Goal: Task Accomplishment & Management: Complete application form

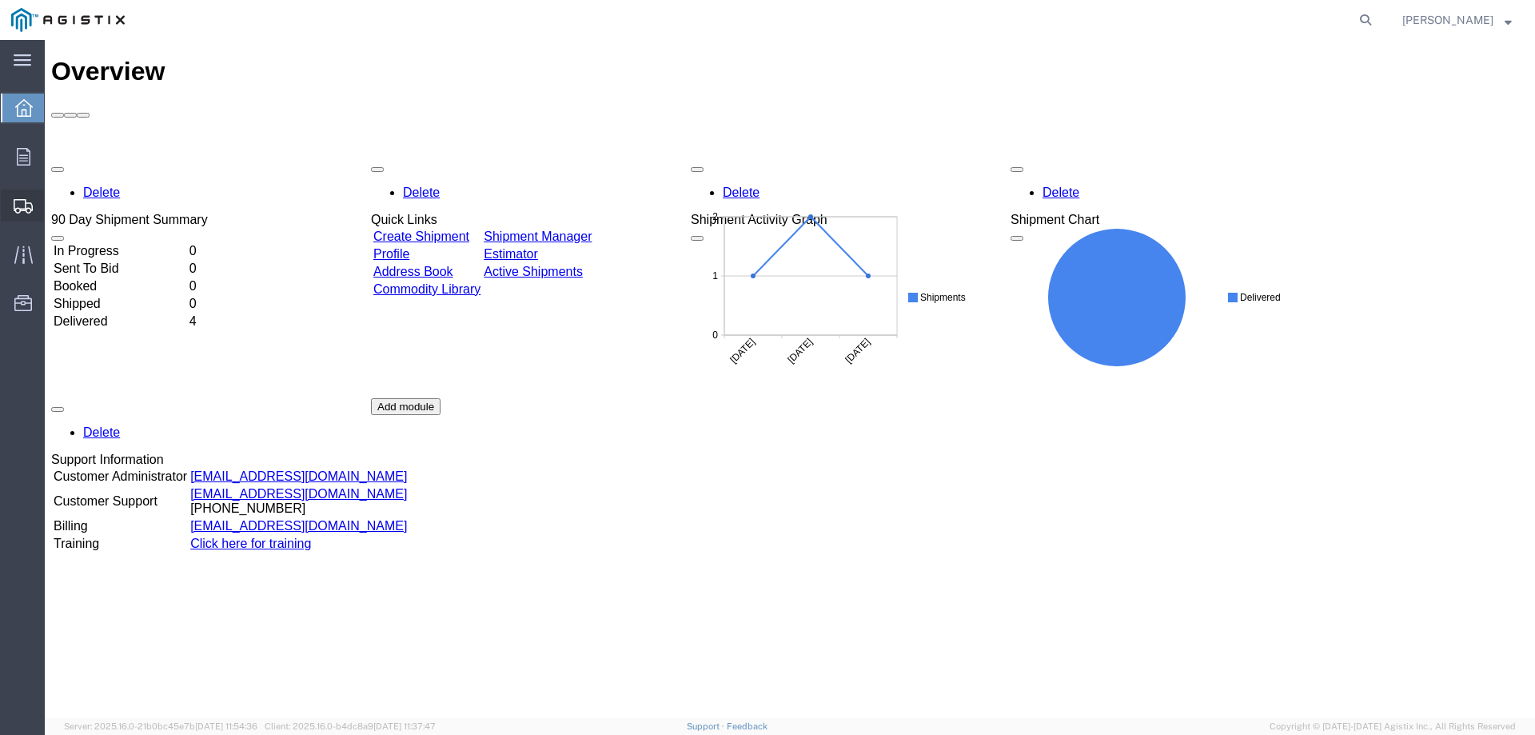
click at [21, 205] on icon at bounding box center [23, 206] width 19 height 14
click at [0, 0] on span "Create Shipment" at bounding box center [0, 0] width 0 height 0
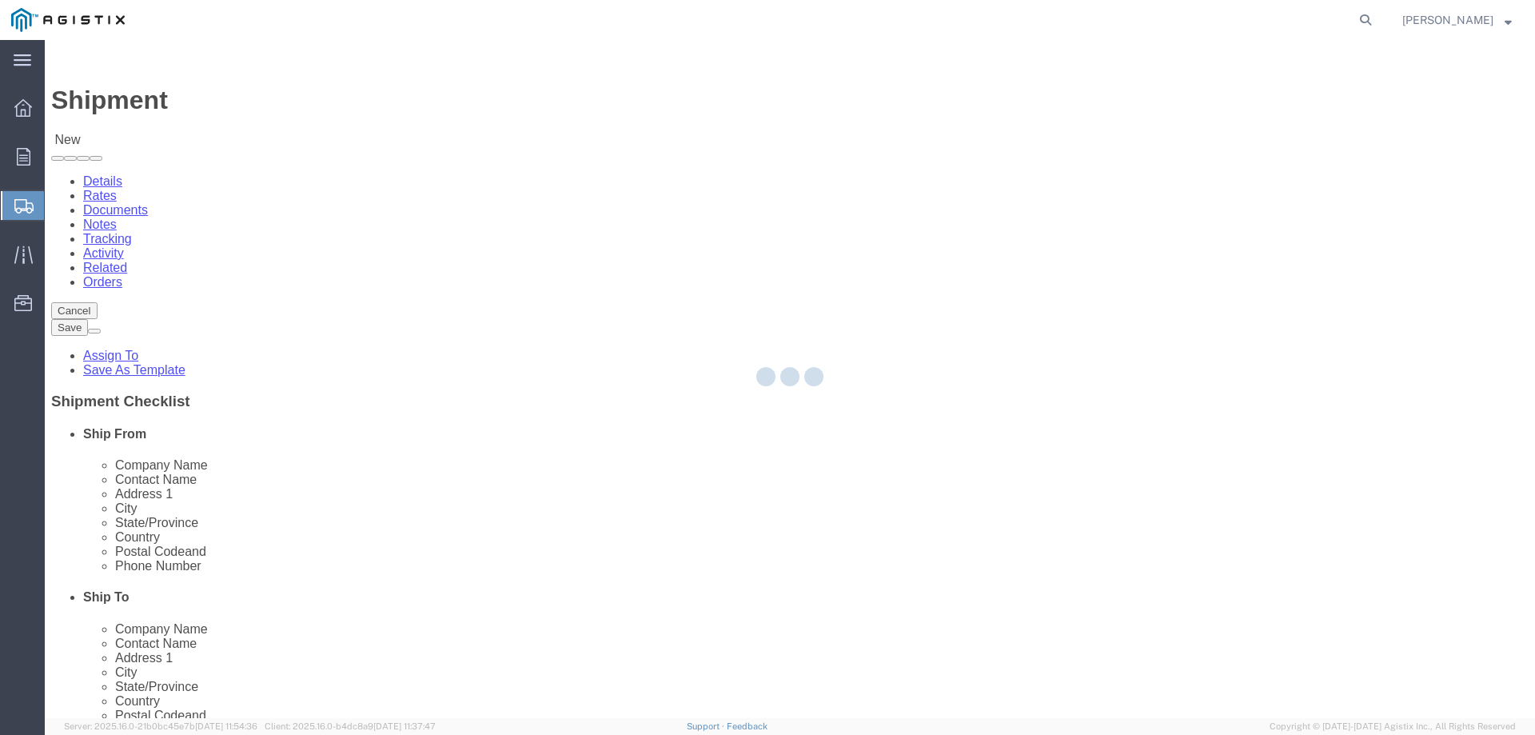
select select
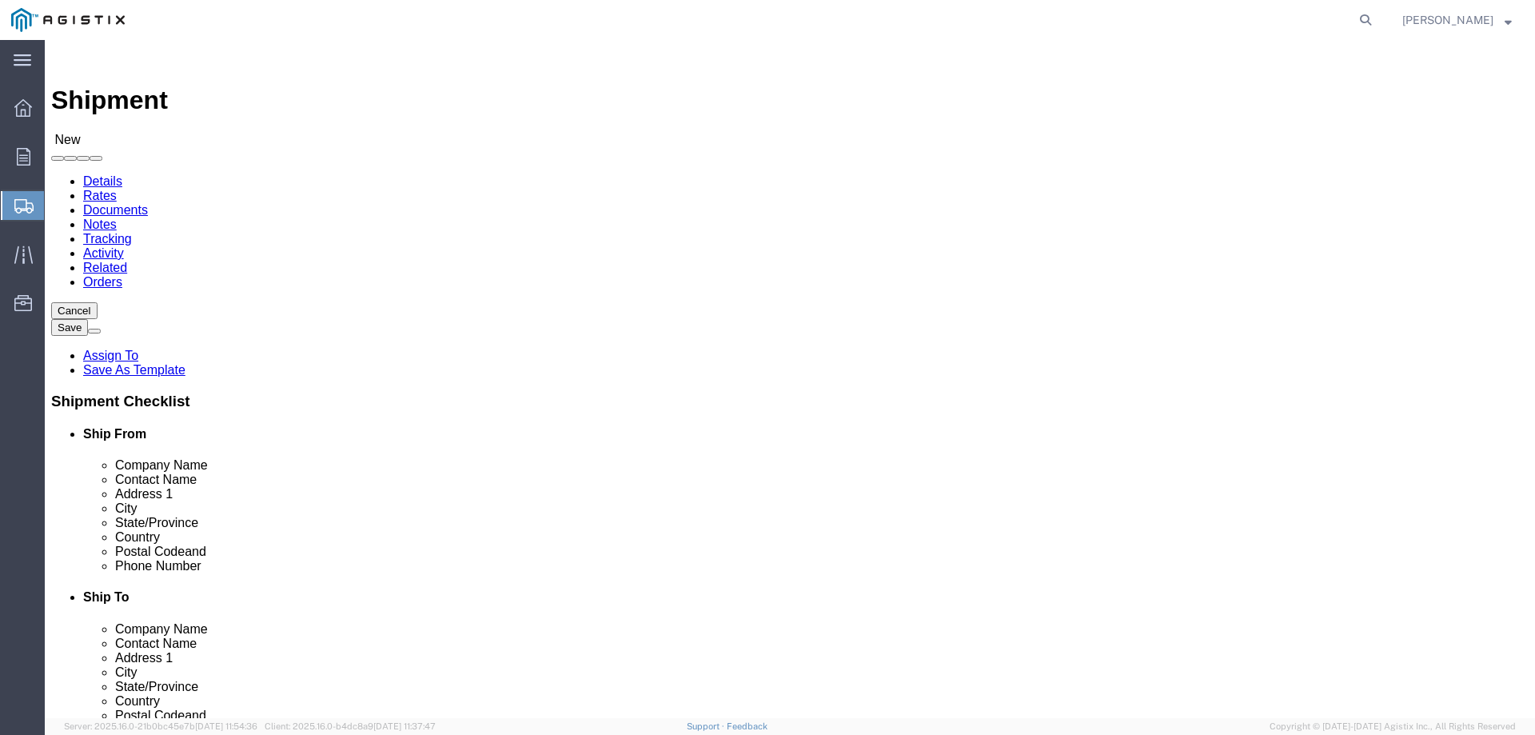
click select "Select General Electric International Inc PG&E"
select select "10505"
click select "Select General Electric International Inc PG&E"
select select
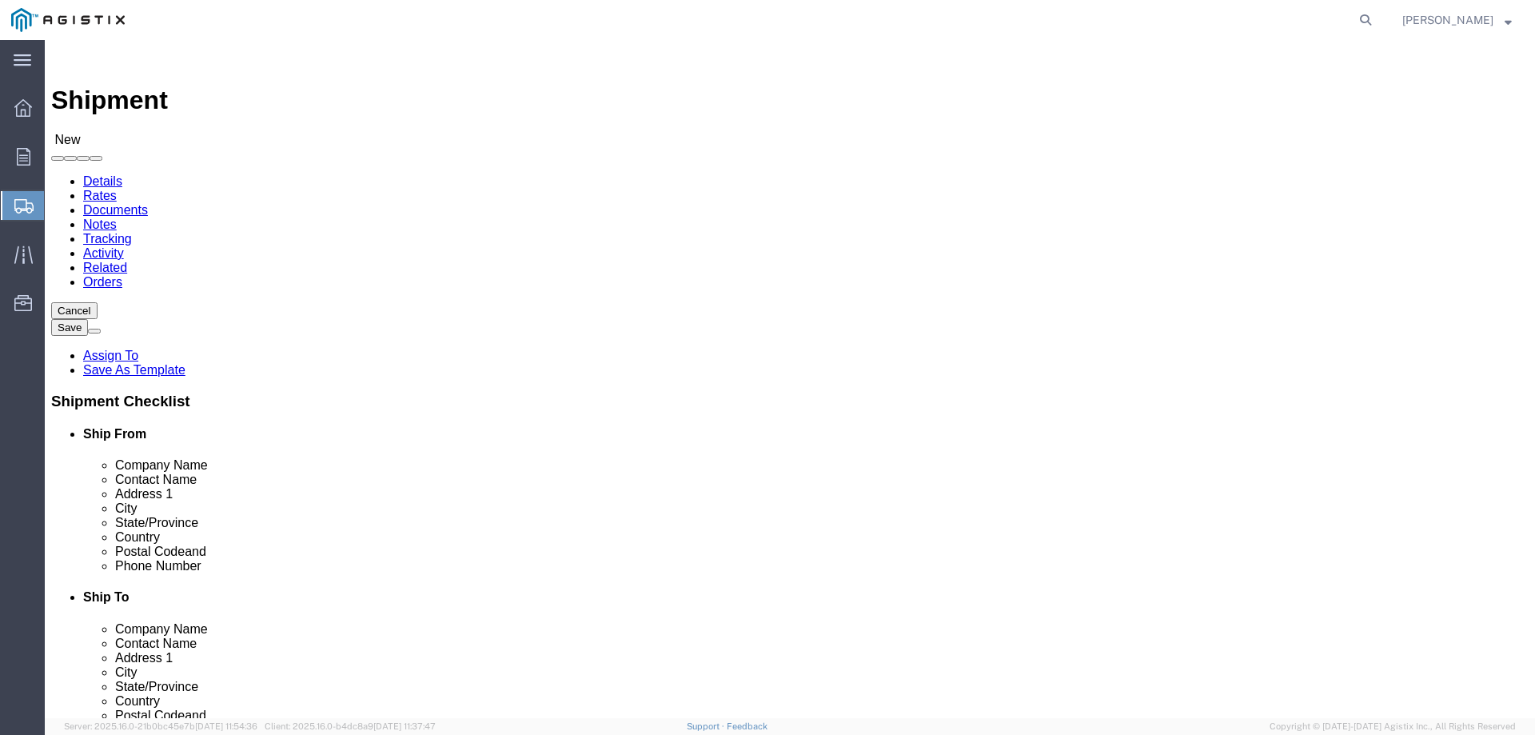
click select "Select General Electric International Inc PG&E"
select select "9596"
click select "Select General Electric International Inc PG&E"
select select
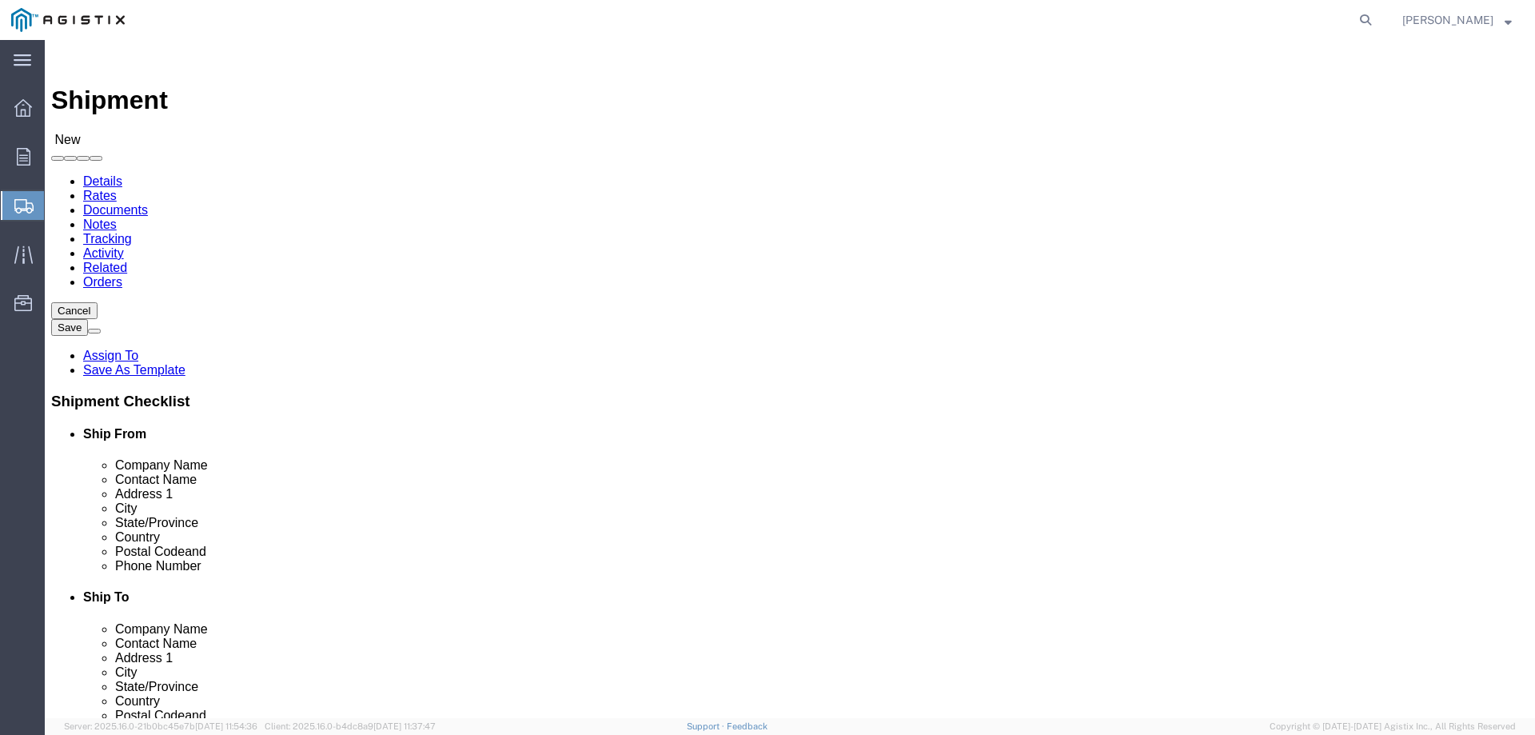
click select "Select All Others [GEOGRAPHIC_DATA] [GEOGRAPHIC_DATA] [GEOGRAPHIC_DATA] [GEOGRA…"
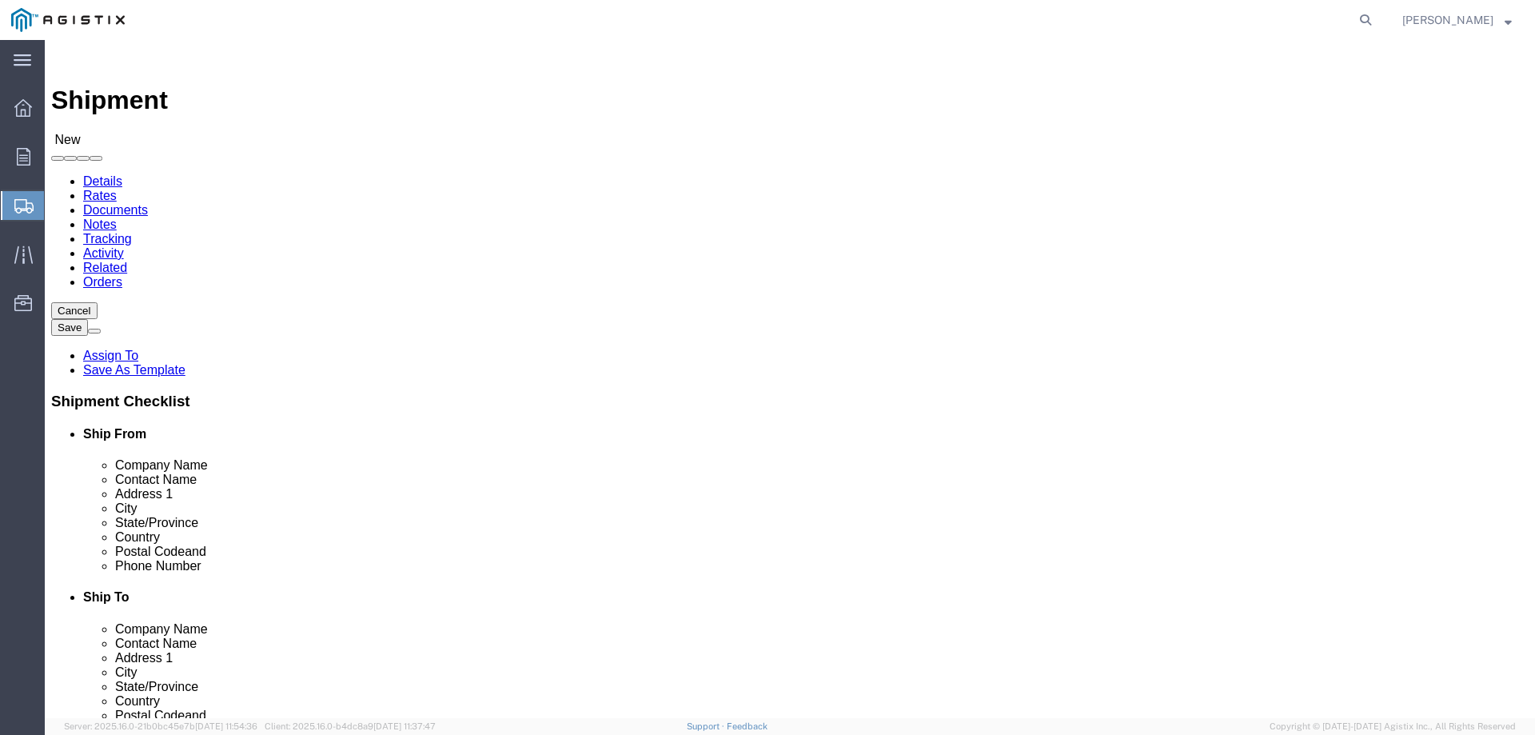
click select "Select All Others [GEOGRAPHIC_DATA] [GEOGRAPHIC_DATA] [GEOGRAPHIC_DATA] [GEOGRA…"
select select "23082"
click select "Select All Others [GEOGRAPHIC_DATA] [GEOGRAPHIC_DATA] [GEOGRAPHIC_DATA] [GEOGRA…"
click div "Location My Profile Location (OBSOLETE) [PERSON_NAME] SC - GC TRAILER (OBSOLETE…"
click input "text"
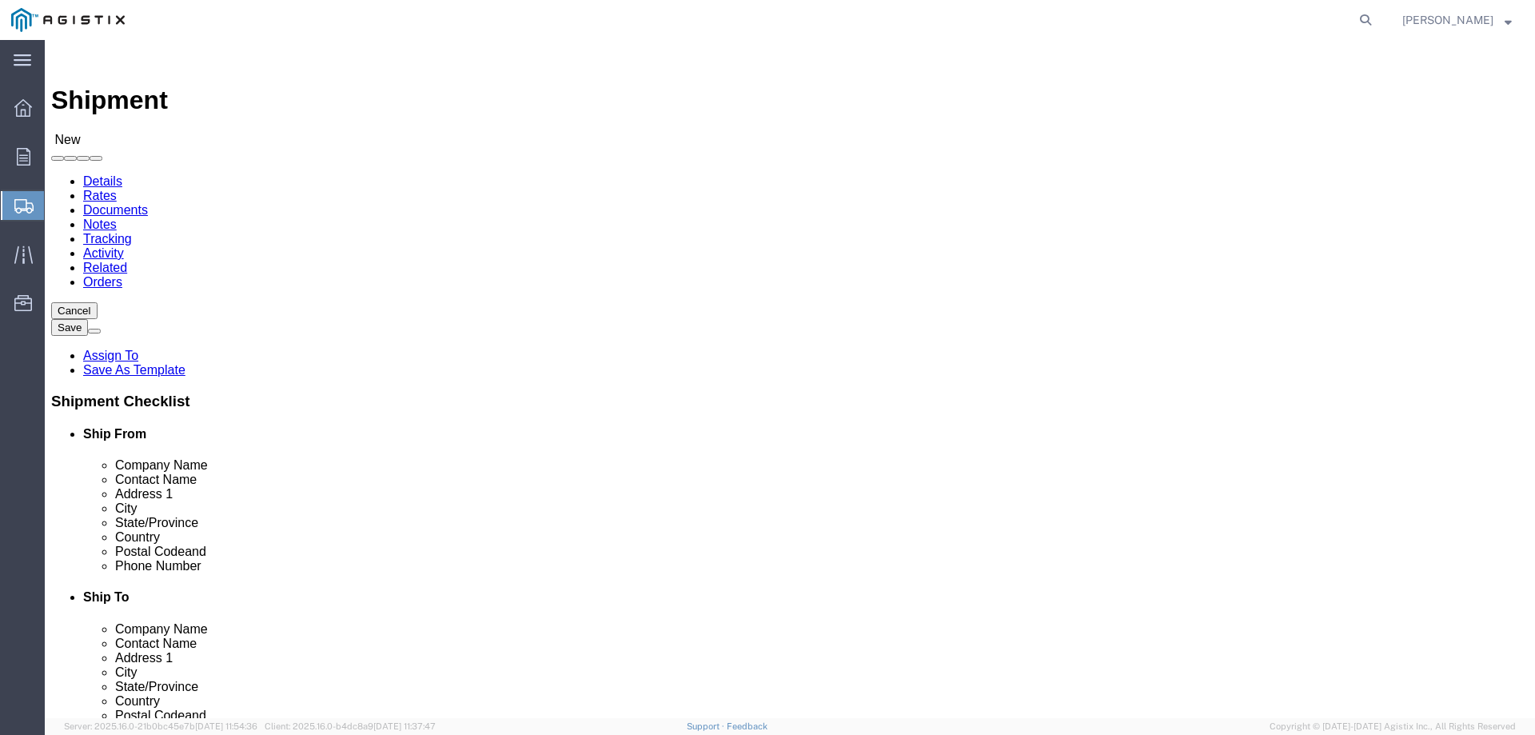
paste input "[GEOGRAPHIC_DATA] CA 93725"
drag, startPoint x: 894, startPoint y: 546, endPoint x: 840, endPoint y: 554, distance: 54.2
click input "[GEOGRAPHIC_DATA] CA 93725"
type input "[GEOGRAPHIC_DATA]"
click input "text"
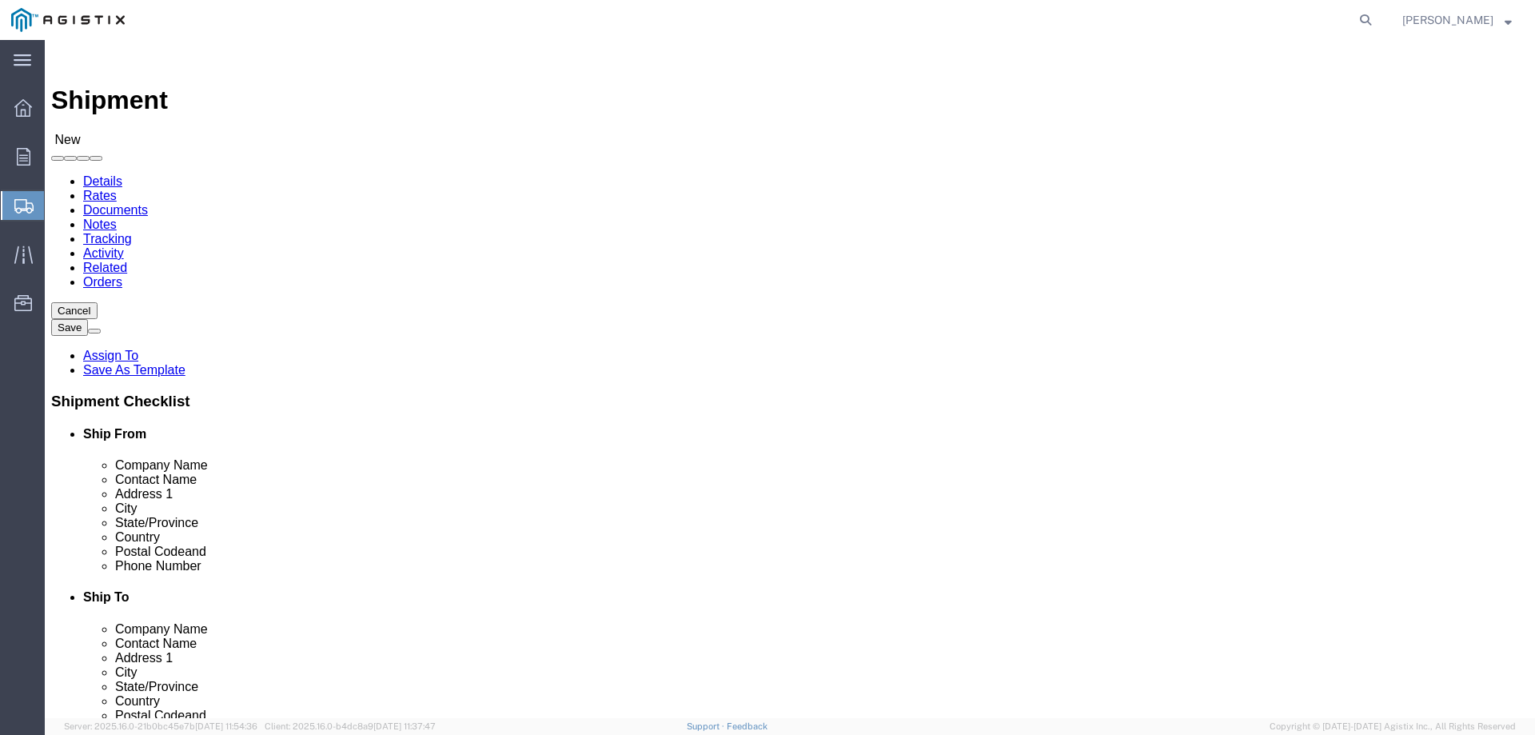
type input "PG&E"
click label "Company Alias"
click input "text"
type input "N/A"
click label "Address 2"
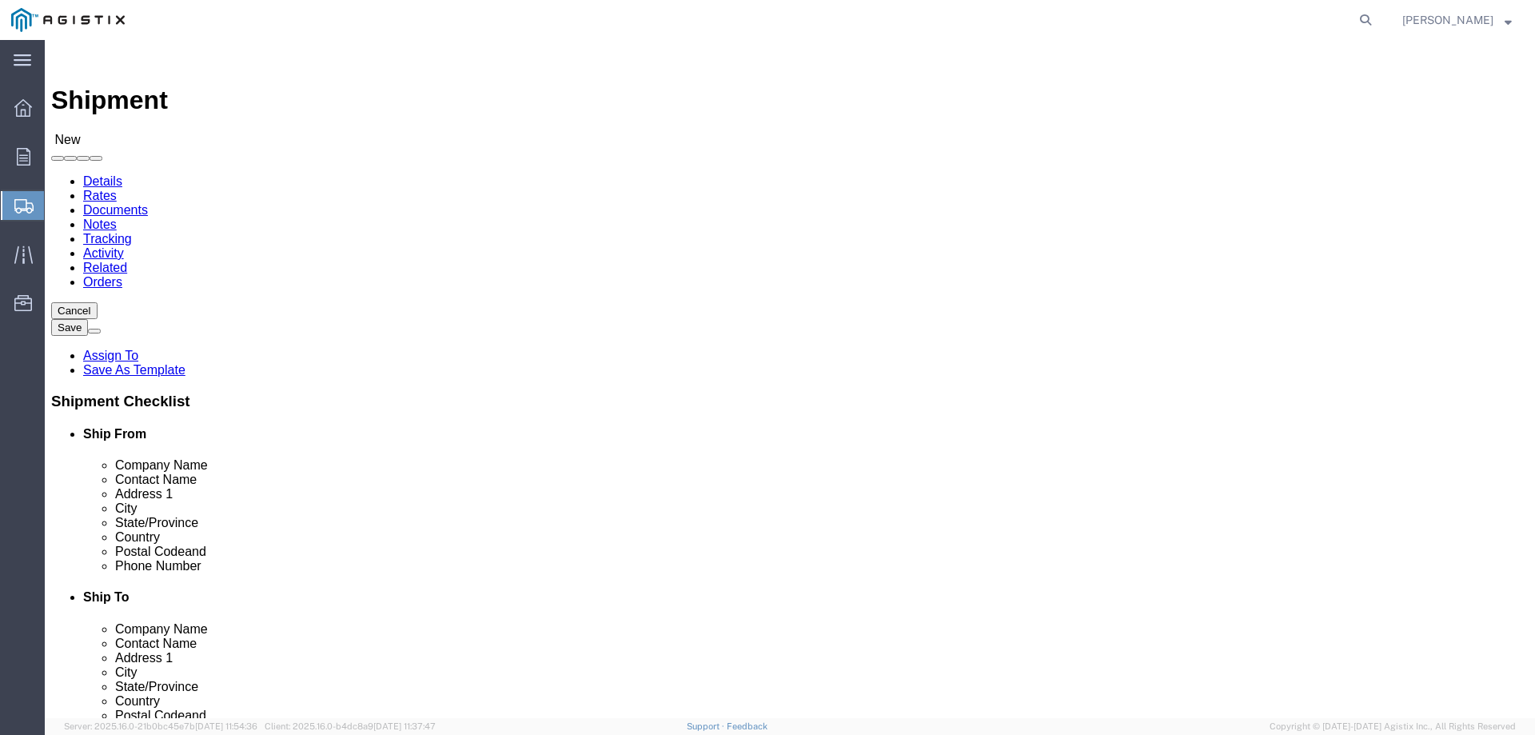
click input "text"
paste input "[STREET_ADDRESS]"
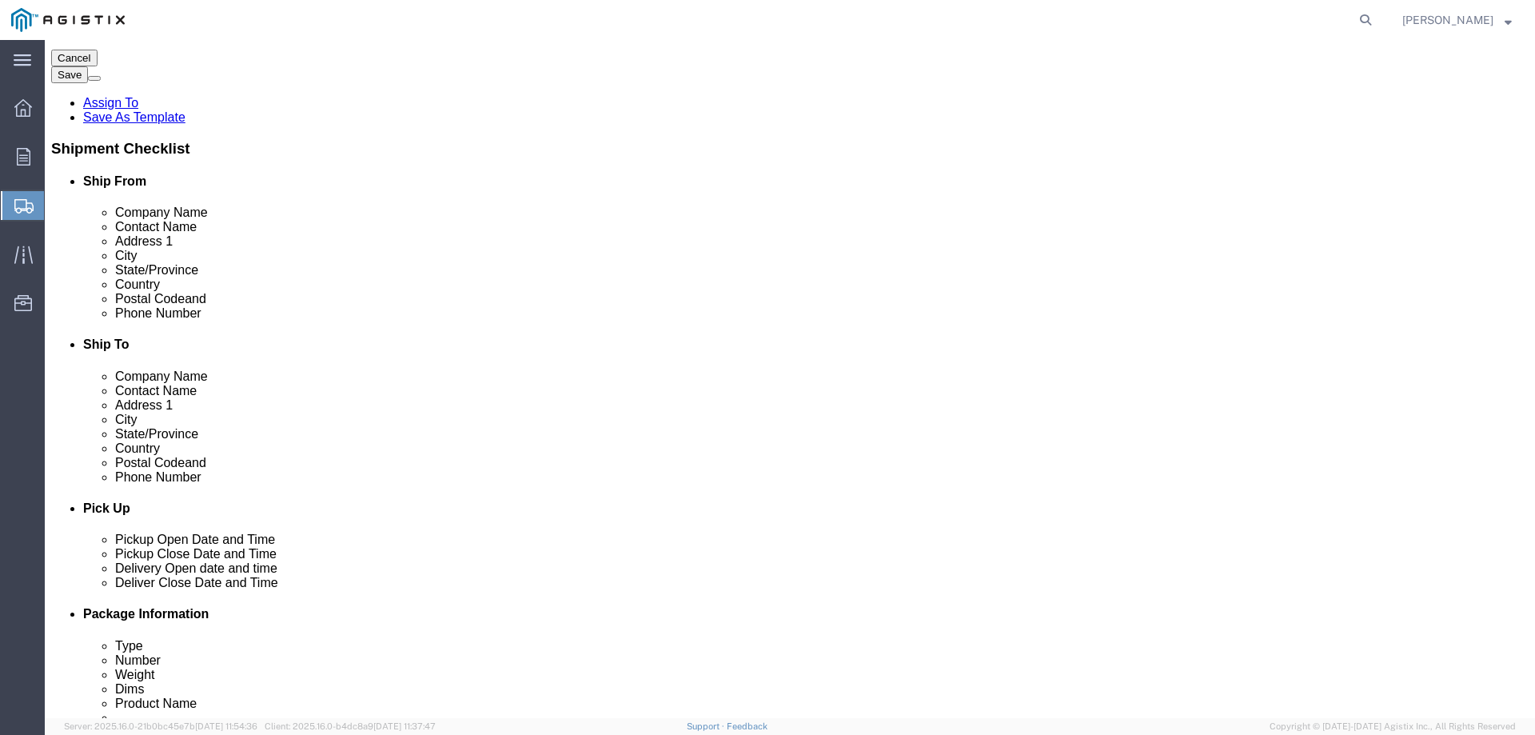
scroll to position [266, 0]
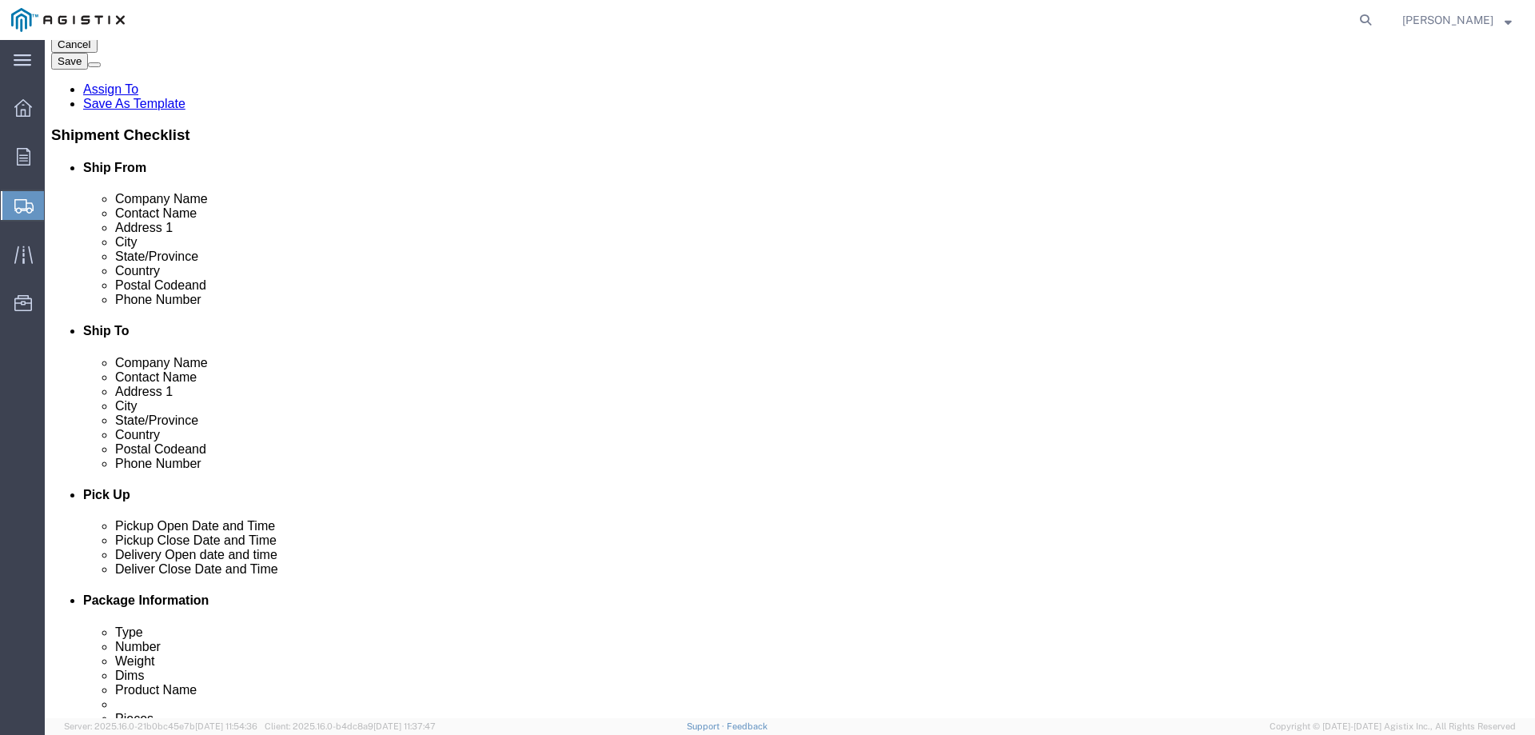
type input "[STREET_ADDRESS]"
drag, startPoint x: 854, startPoint y: 546, endPoint x: 854, endPoint y: 532, distance: 14.4
click input "Postal Code"
type input "93725"
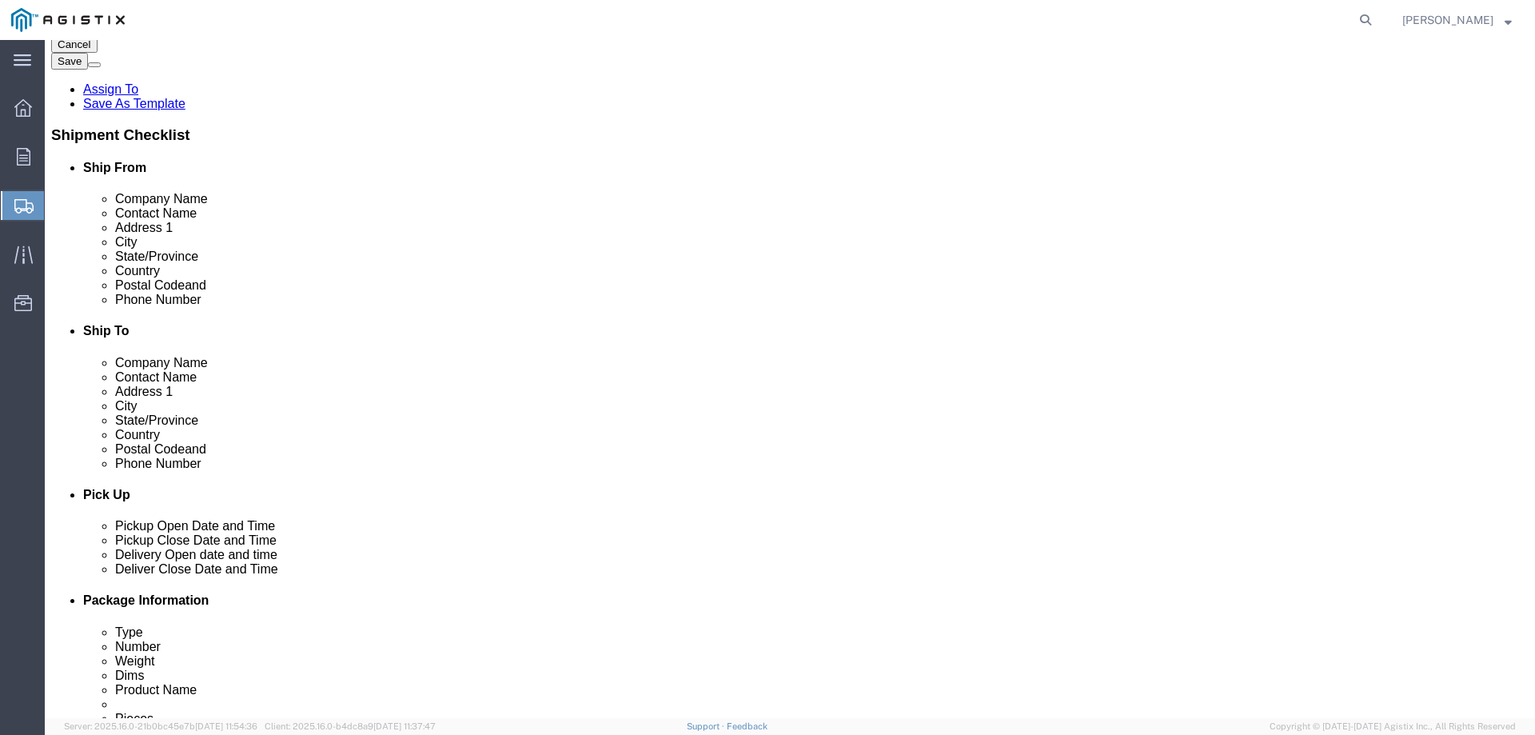
click input "text"
paste input "[PHONE_NUMBER]"
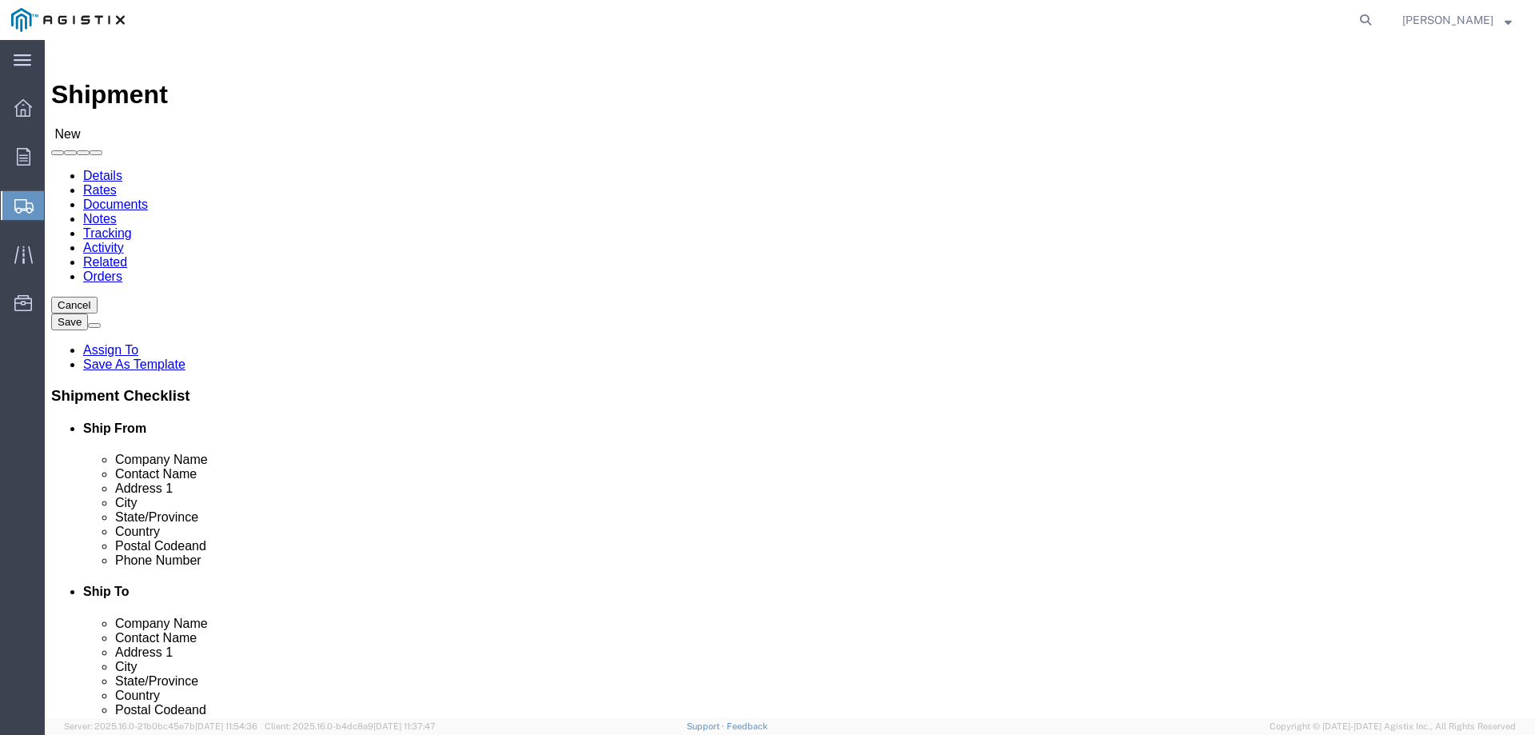
scroll to position [0, 0]
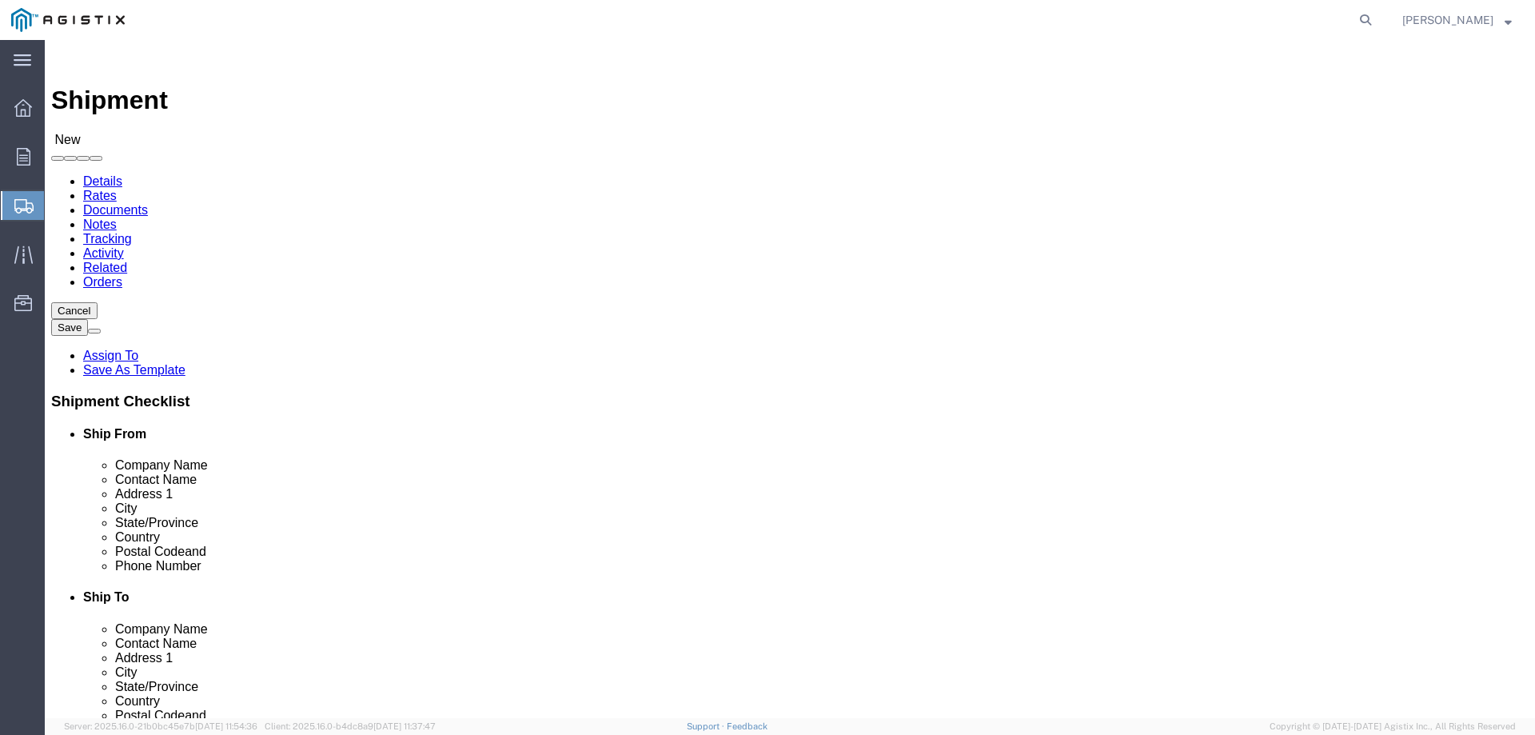
type input "[PHONE_NUMBER]"
click input "text"
type input "GE VERNOVA"
click input "text"
type input "[PERSON_NAME]"
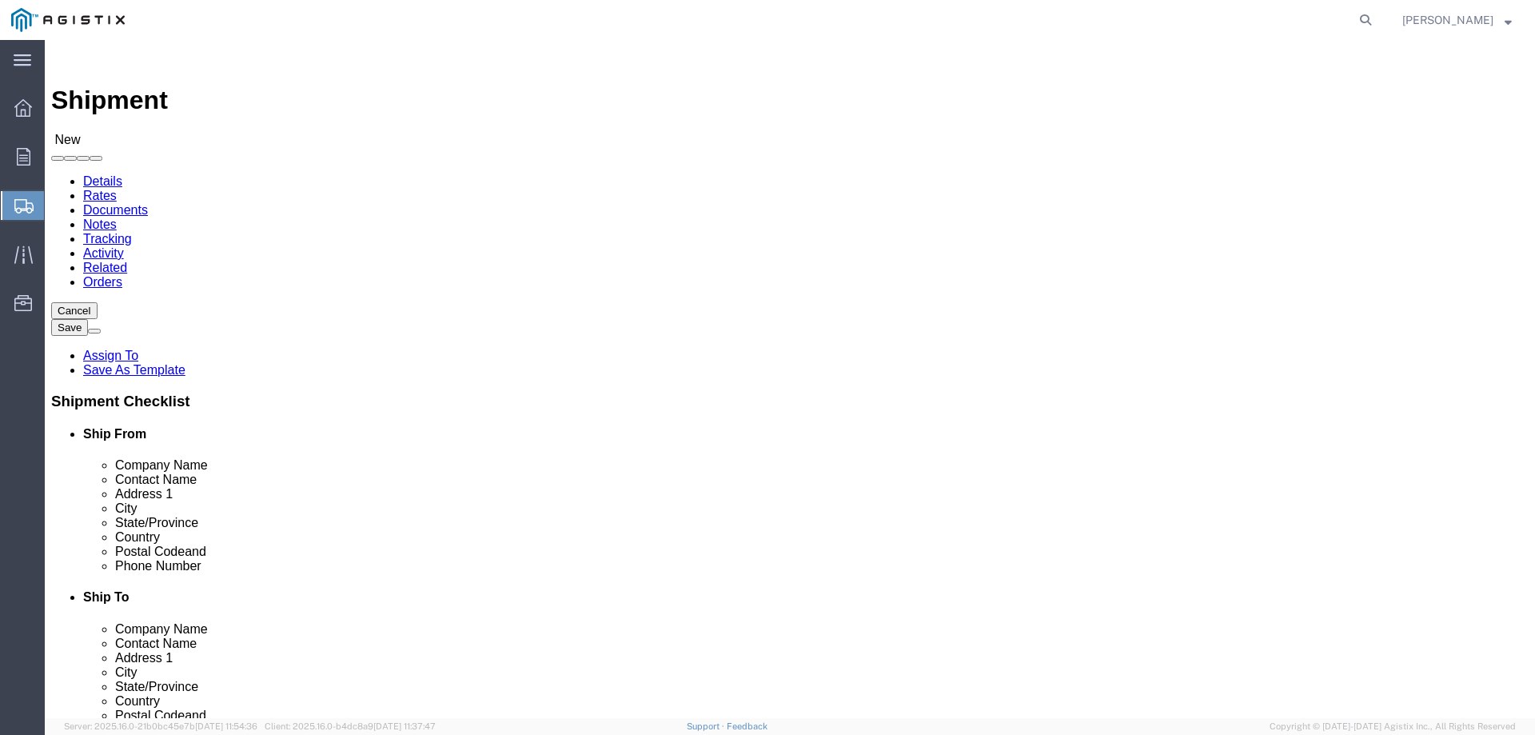
type input "1 POWER LANE"
type input "[GEOGRAPHIC_DATA]"
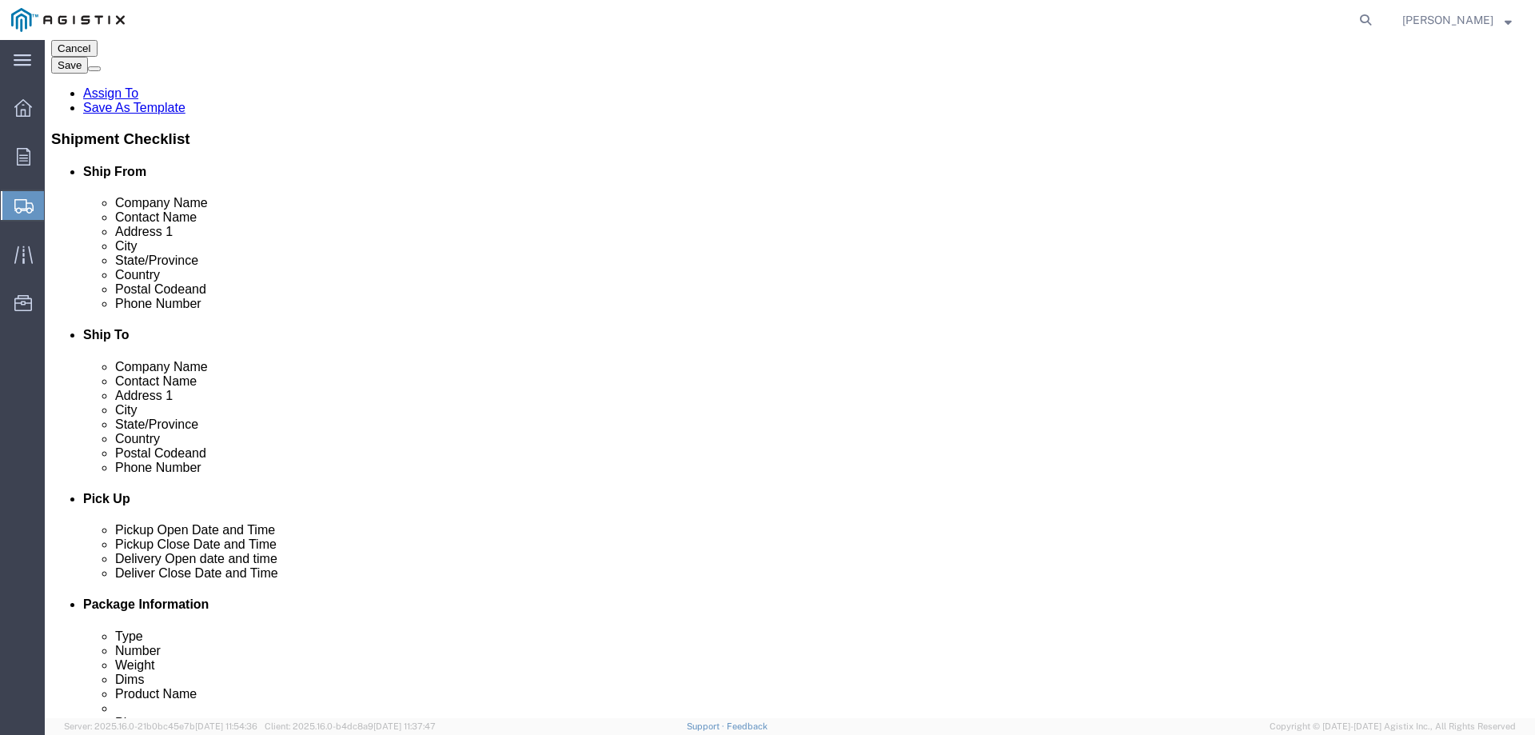
scroll to position [266, 0]
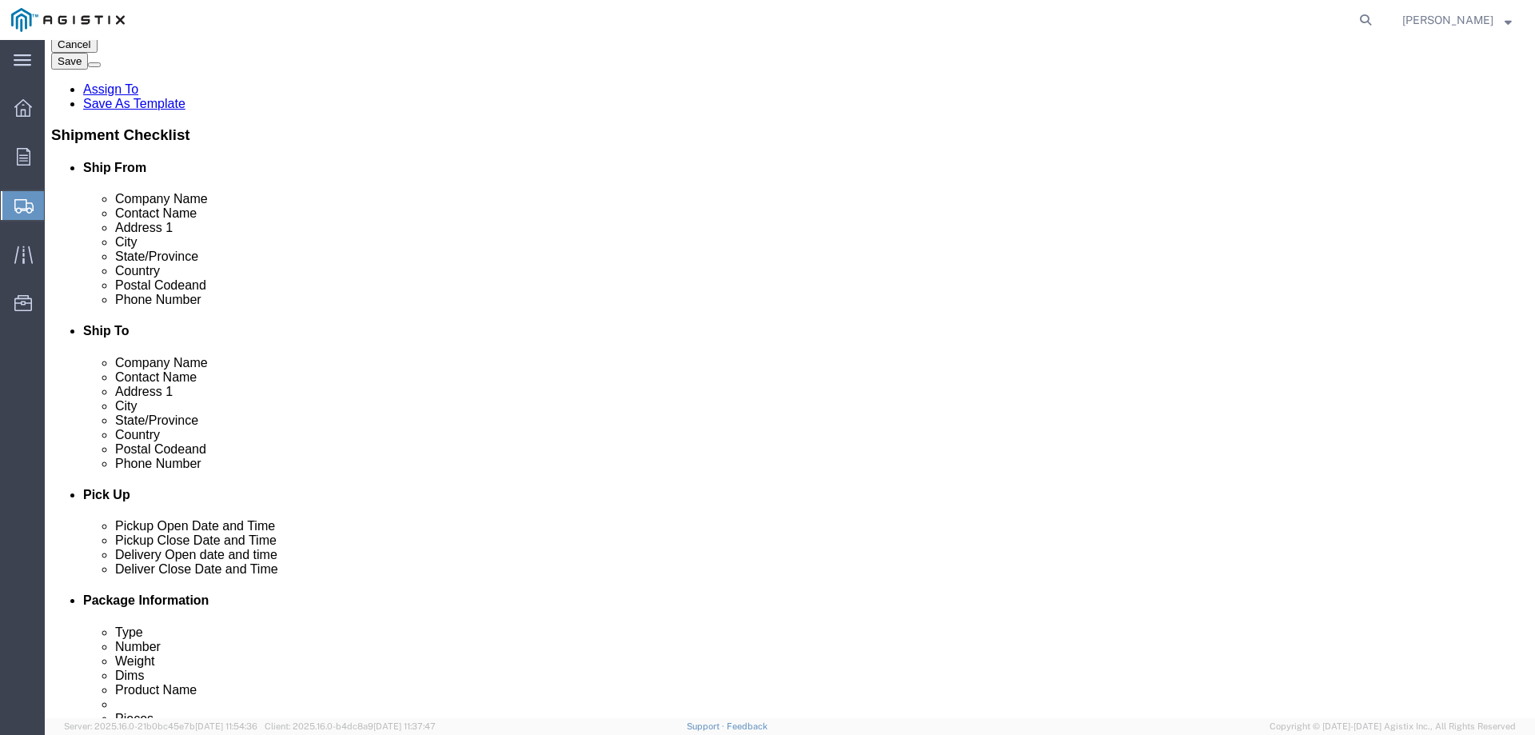
click input "text"
type input "15022"
click input "text"
type input "7242764249"
click input "text"
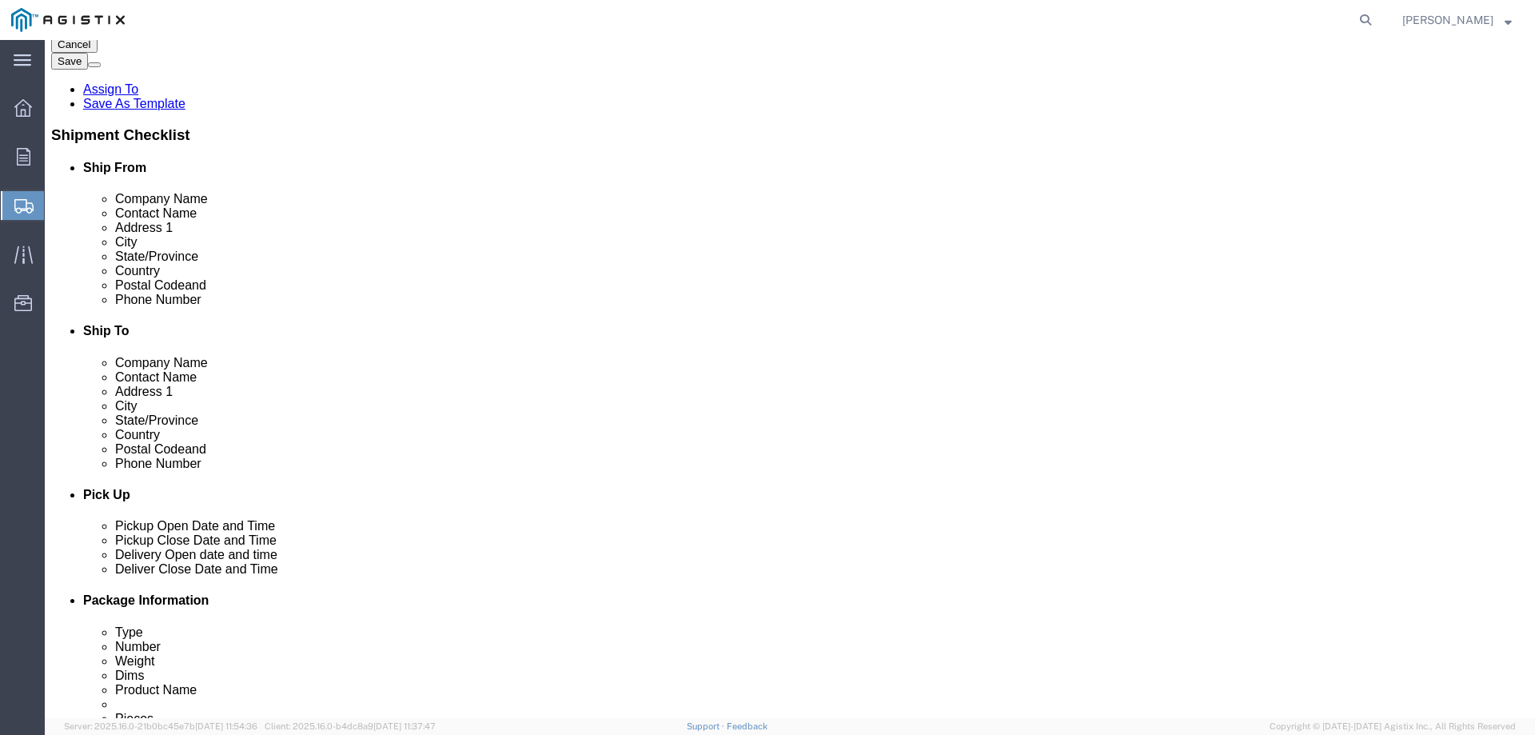
click input "[PERSON_NAME][EMAIL_ADDRESS][PERSON_NAME][DOMAIN_NAME]"
drag, startPoint x: 362, startPoint y: 436, endPoint x: 386, endPoint y: 438, distance: 24.1
click input "[PERSON_NAME][EMAIL_ADDRESS][PERSON_NAME][DOMAIN_NAME]"
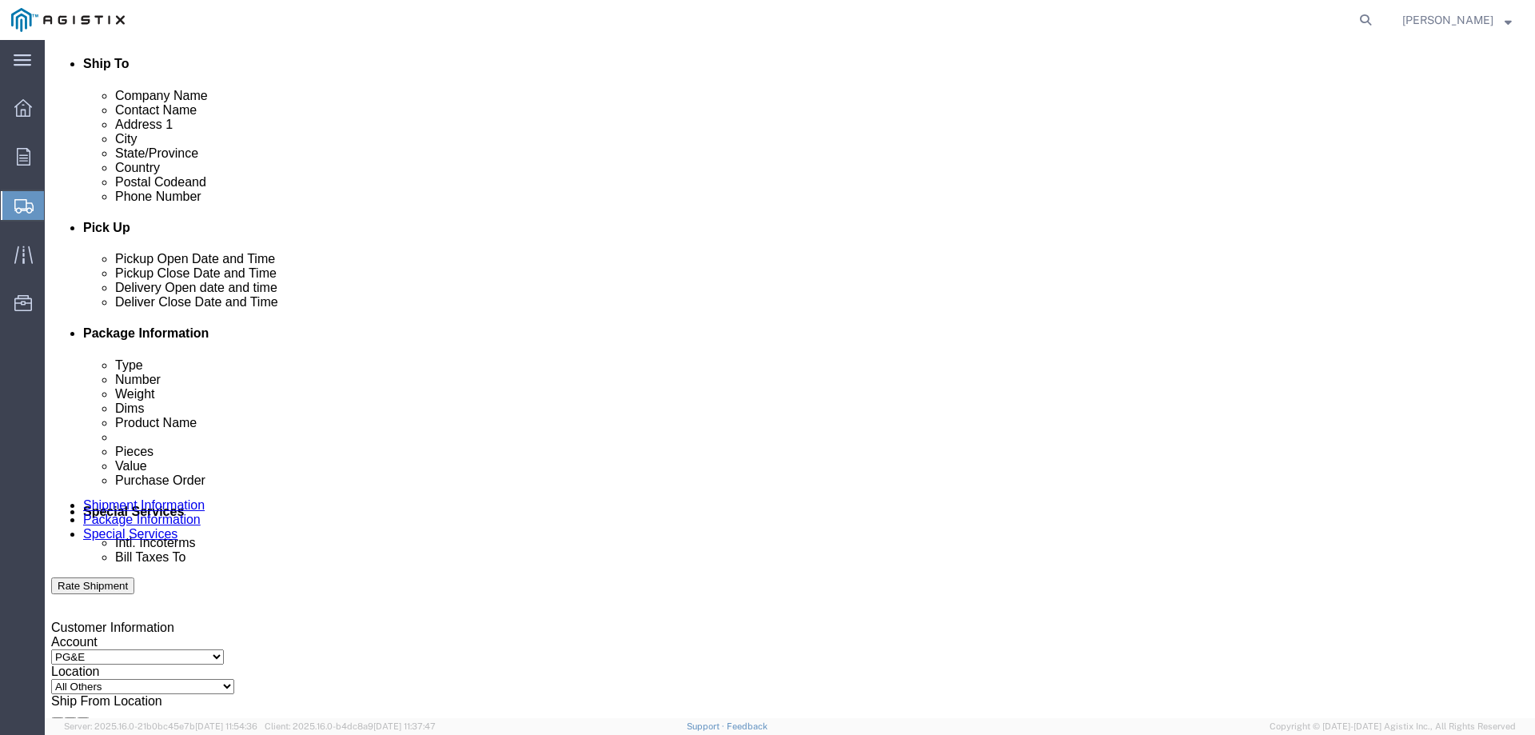
type input "[PERSON_NAME][EMAIL_ADDRESS][PERSON_NAME][DOMAIN_NAME]"
click button
click div
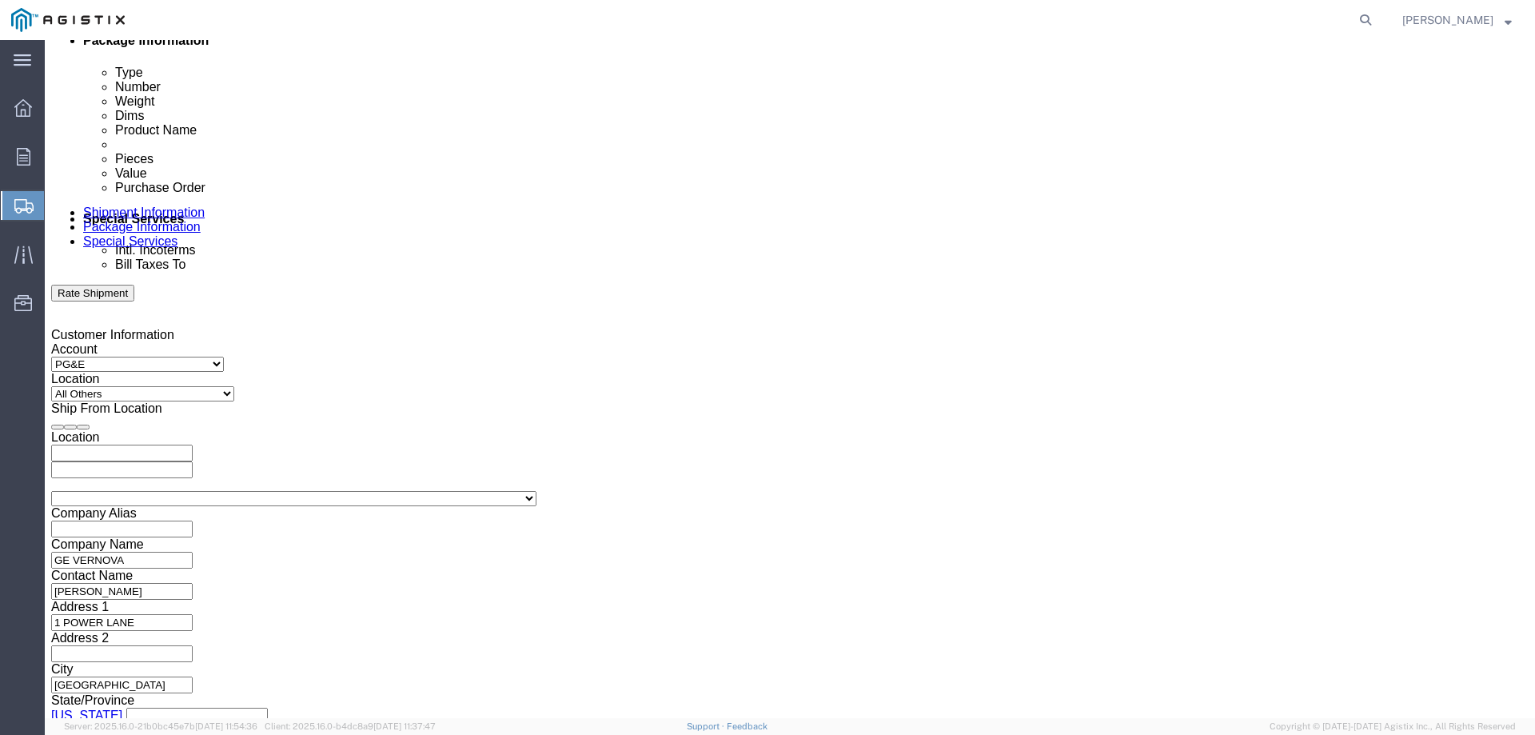
click input "text"
paste input "3501385212"
type input "3501385212"
click select "Select Air Less than Truckload Multi-Leg Ocean Freight Rail Small Parcel Truckl…"
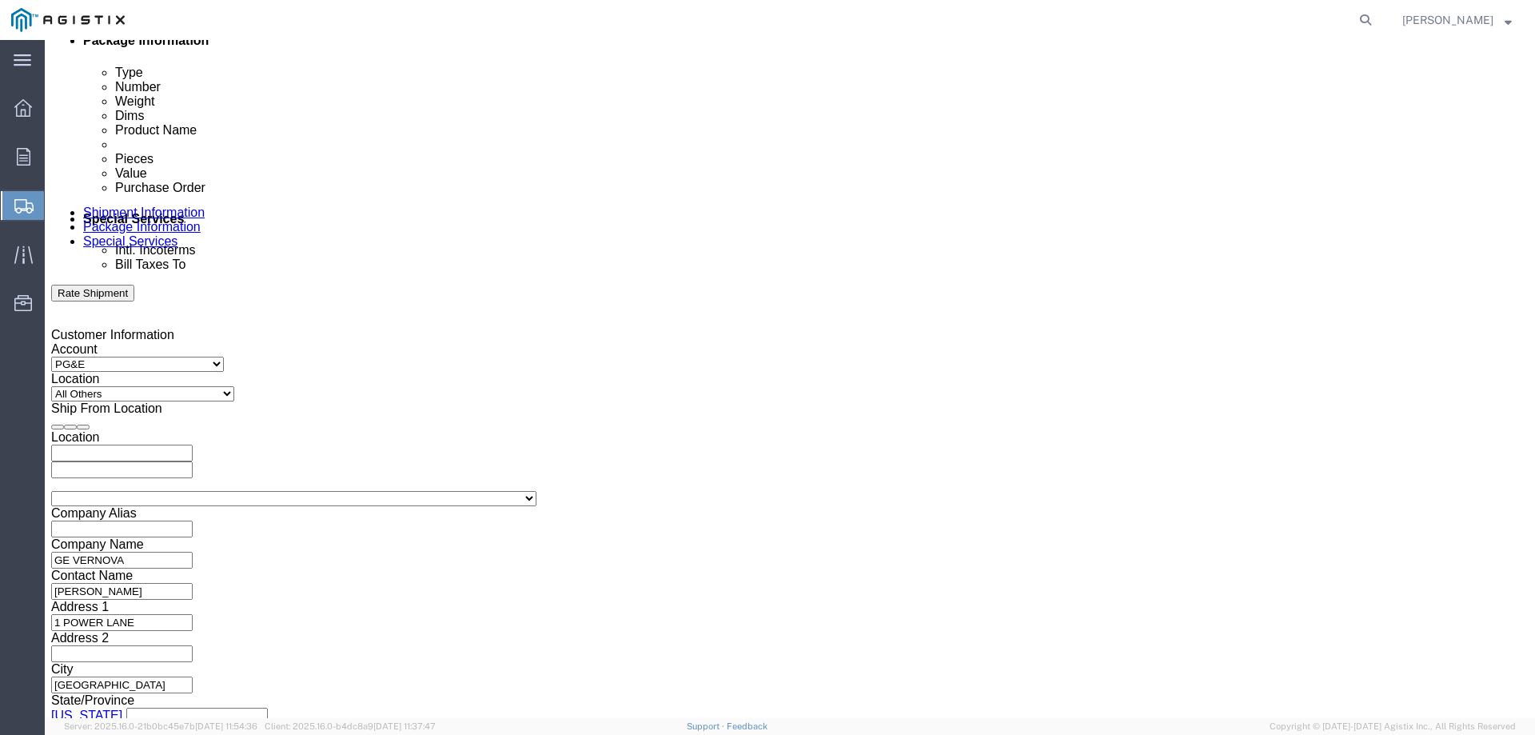
select select "LTL"
click select "Select Air Less than Truckload Multi-Leg Ocean Freight Rail Small Parcel Truckl…"
click select "Select Straight Truck"
select select "STTR"
click select "Select Straight Truck"
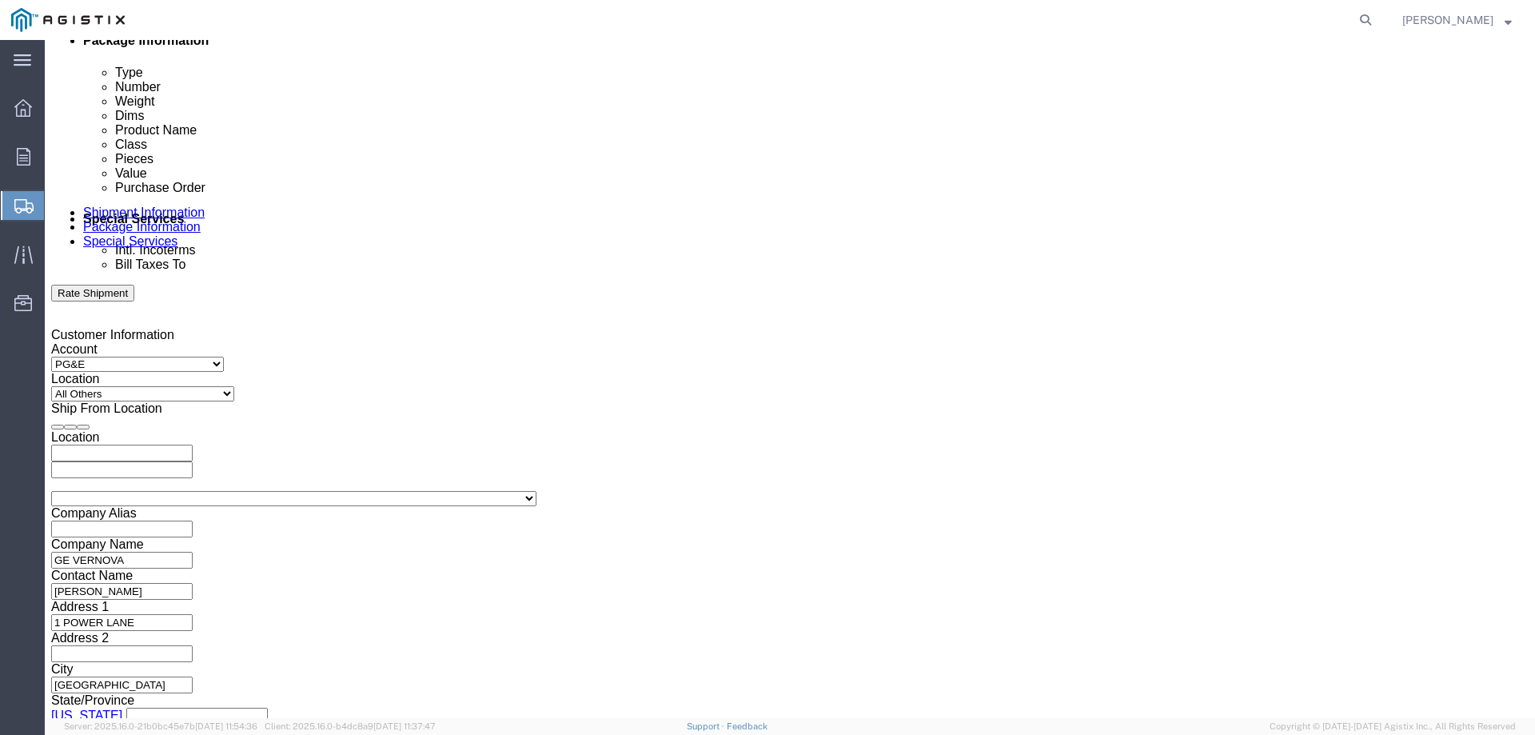
click button "Continue"
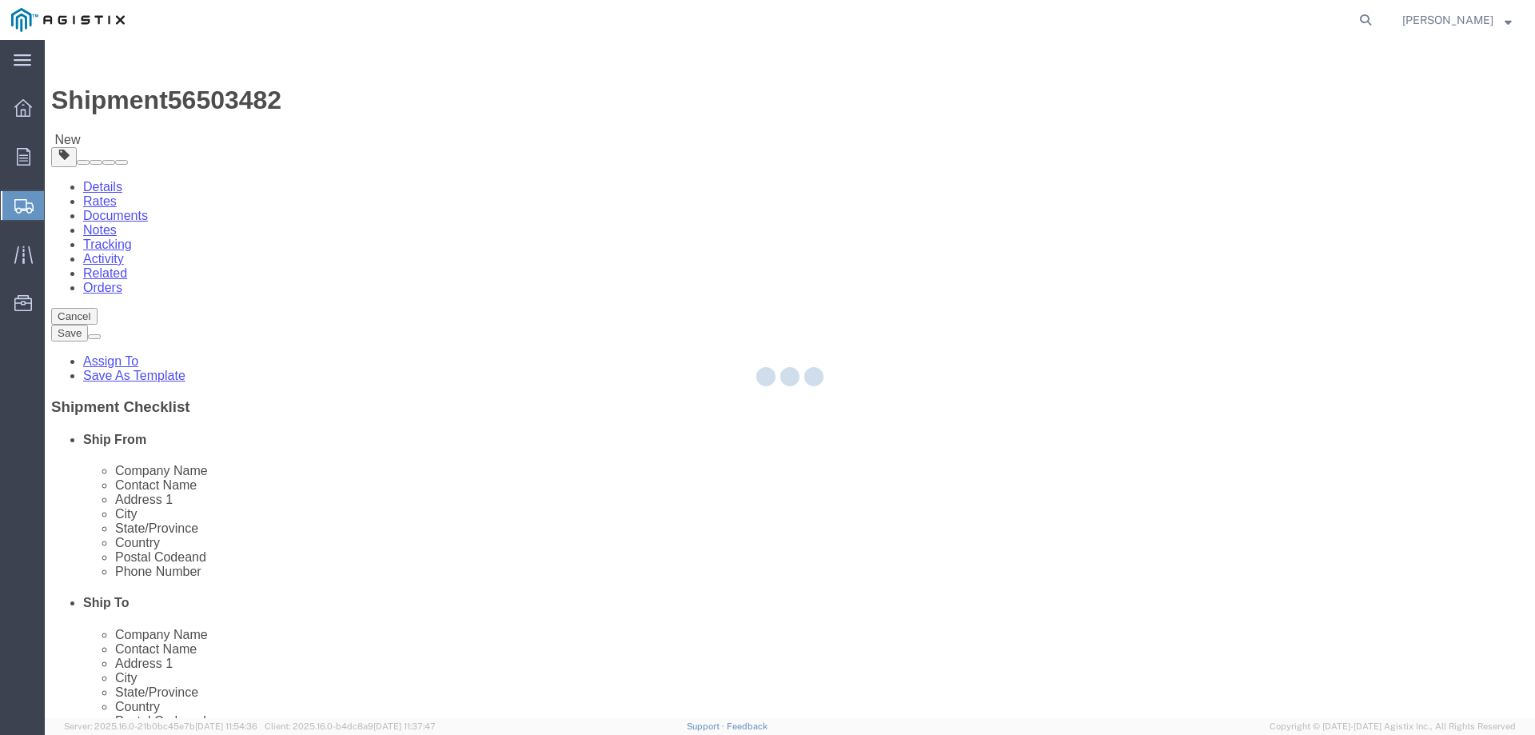
select select "CBOX"
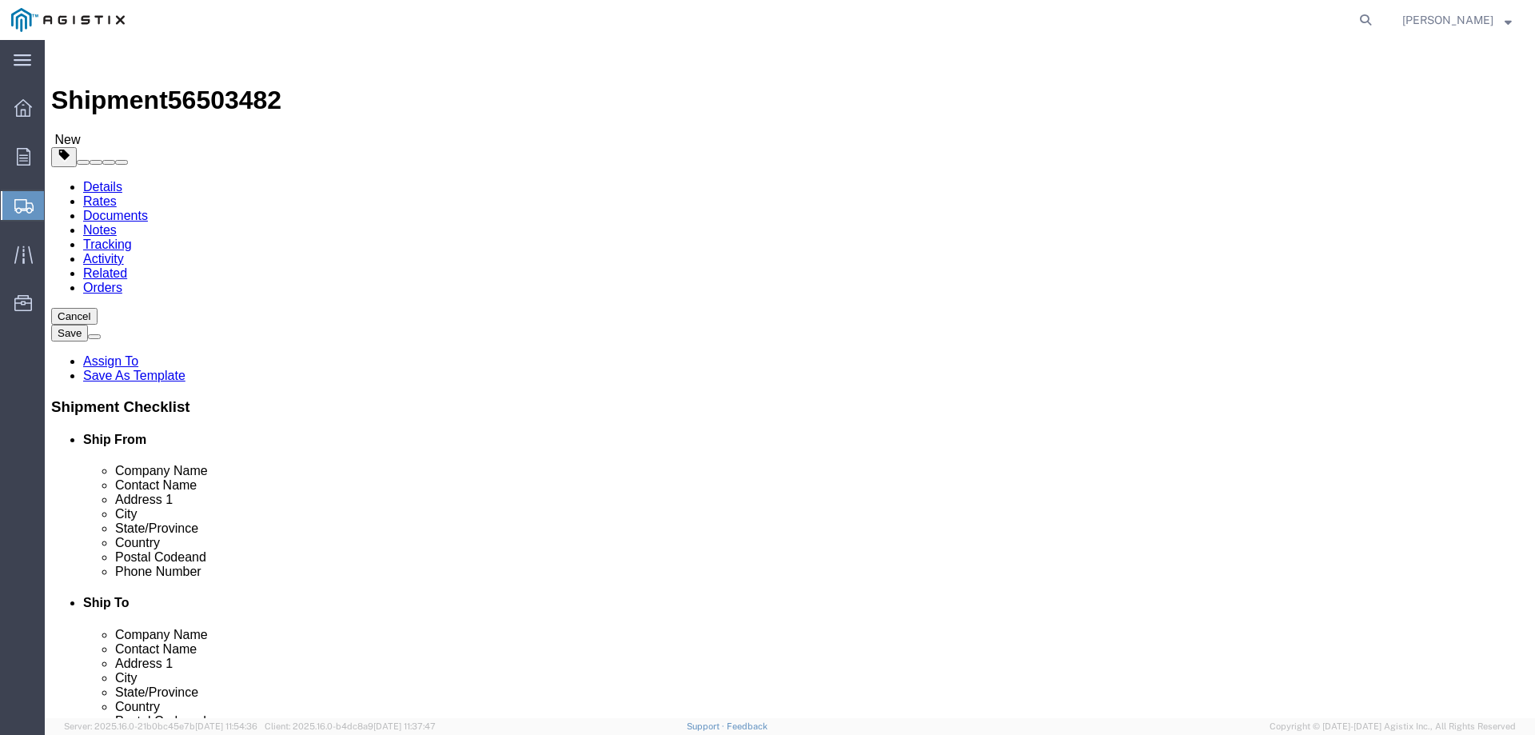
click input "text"
type input "44"
type input "36"
click input "text"
drag, startPoint x: 379, startPoint y: 337, endPoint x: 397, endPoint y: 341, distance: 17.9
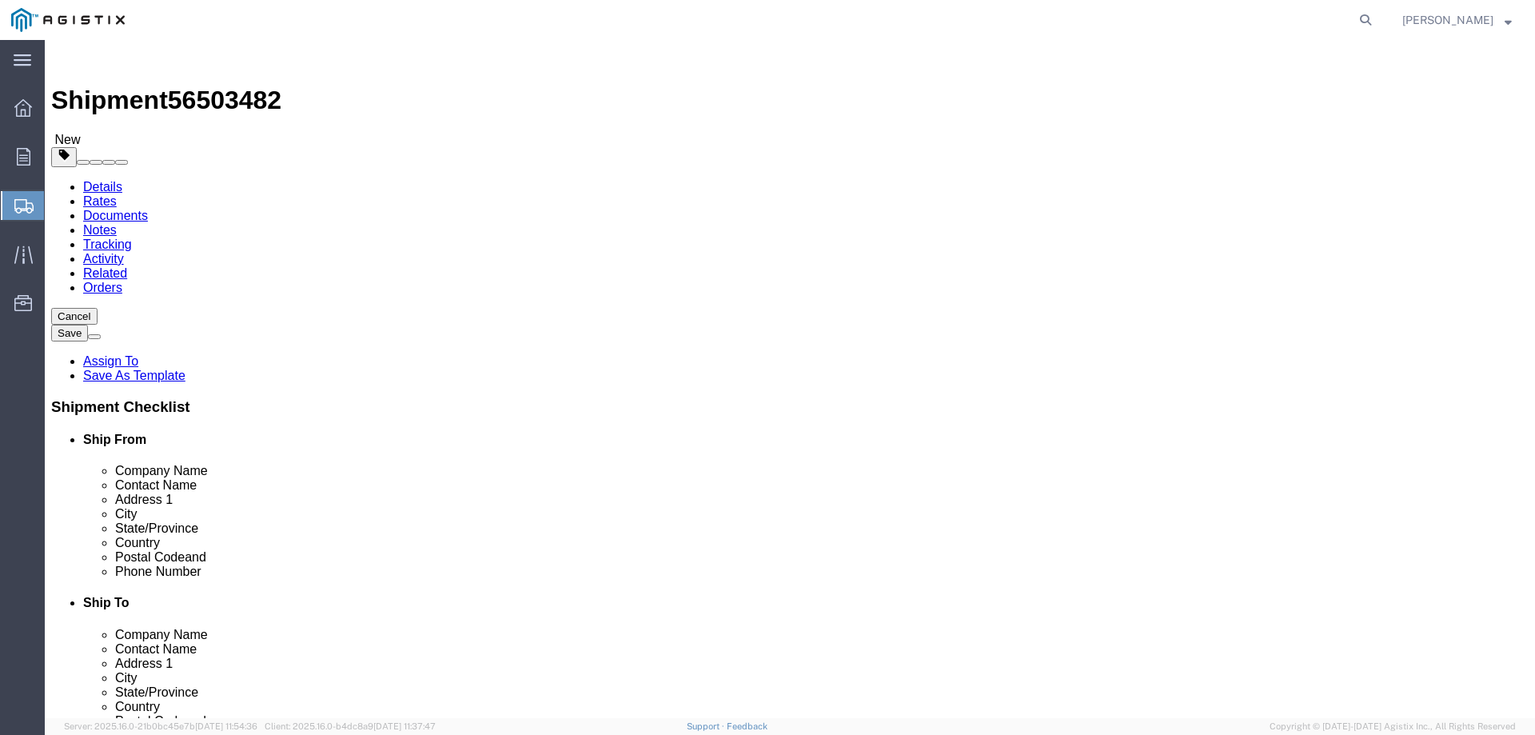
click input "text"
type input "83"
click input "0.00"
drag, startPoint x: 247, startPoint y: 369, endPoint x: 213, endPoint y: 368, distance: 33.6
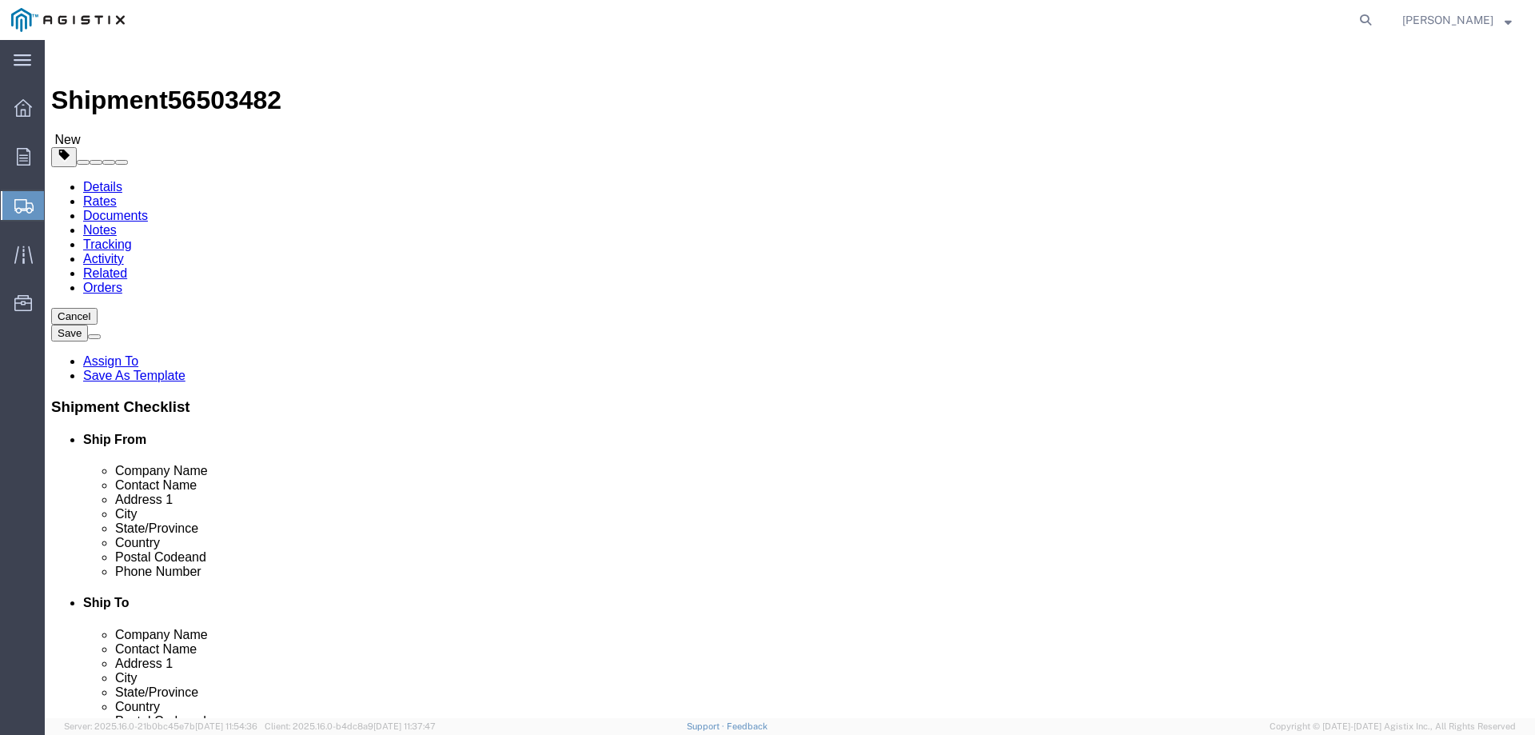
click div "0.00 Select kgs lbs"
click input "Weight : This field is required."
type input "500"
click link "Add Content"
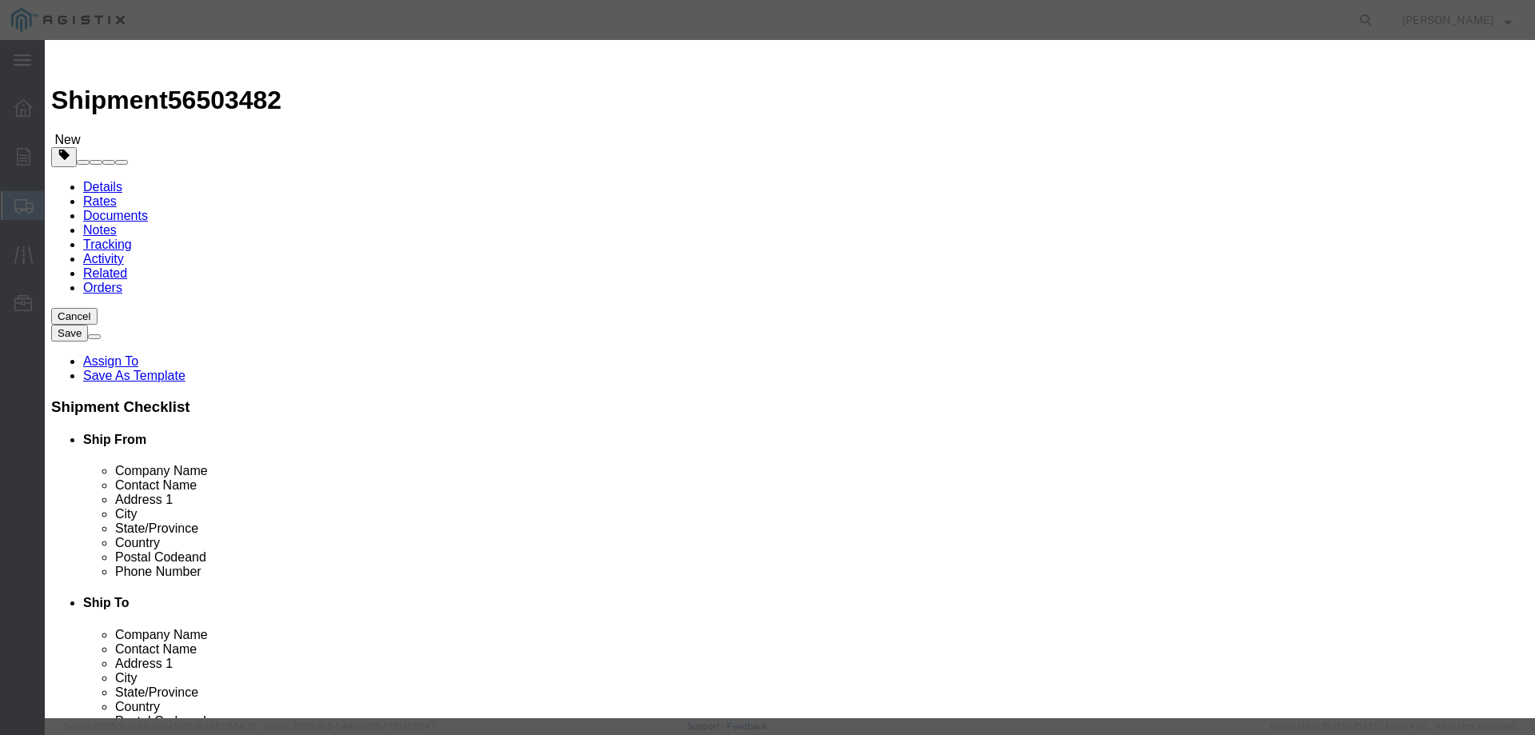
click input "text"
type input "TRANSFORMER"
click strong "TRANSFORMER"
select select
select select "USD"
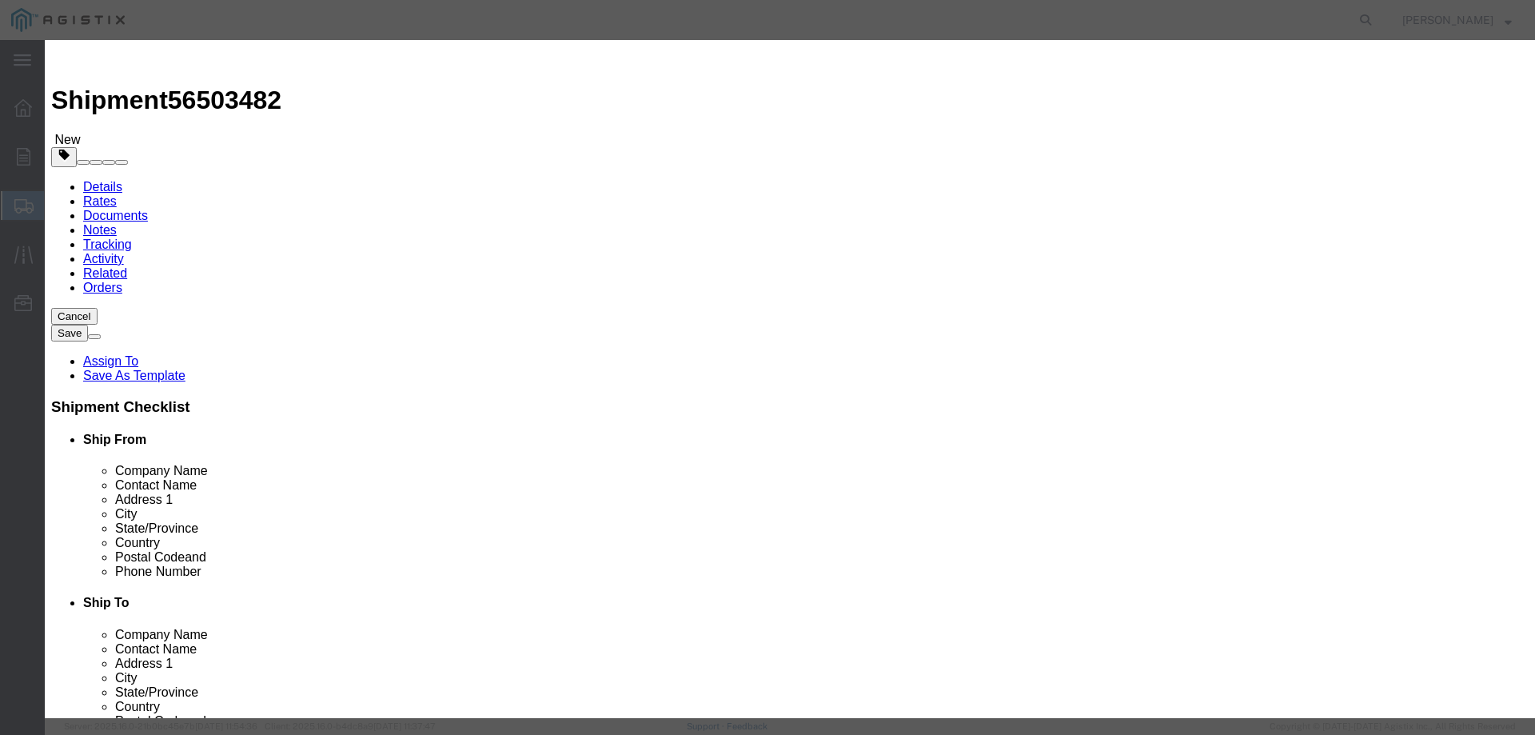
type input "ADAPTER POLE TOP TRANSFORMER"
type input "M357118"
drag, startPoint x: 684, startPoint y: 114, endPoint x: 461, endPoint y: 125, distance: 224.1
click div "ADAPTER POLE TOP TRANSFORMER TRANSFORMER"
type input "TRANSFORMER"
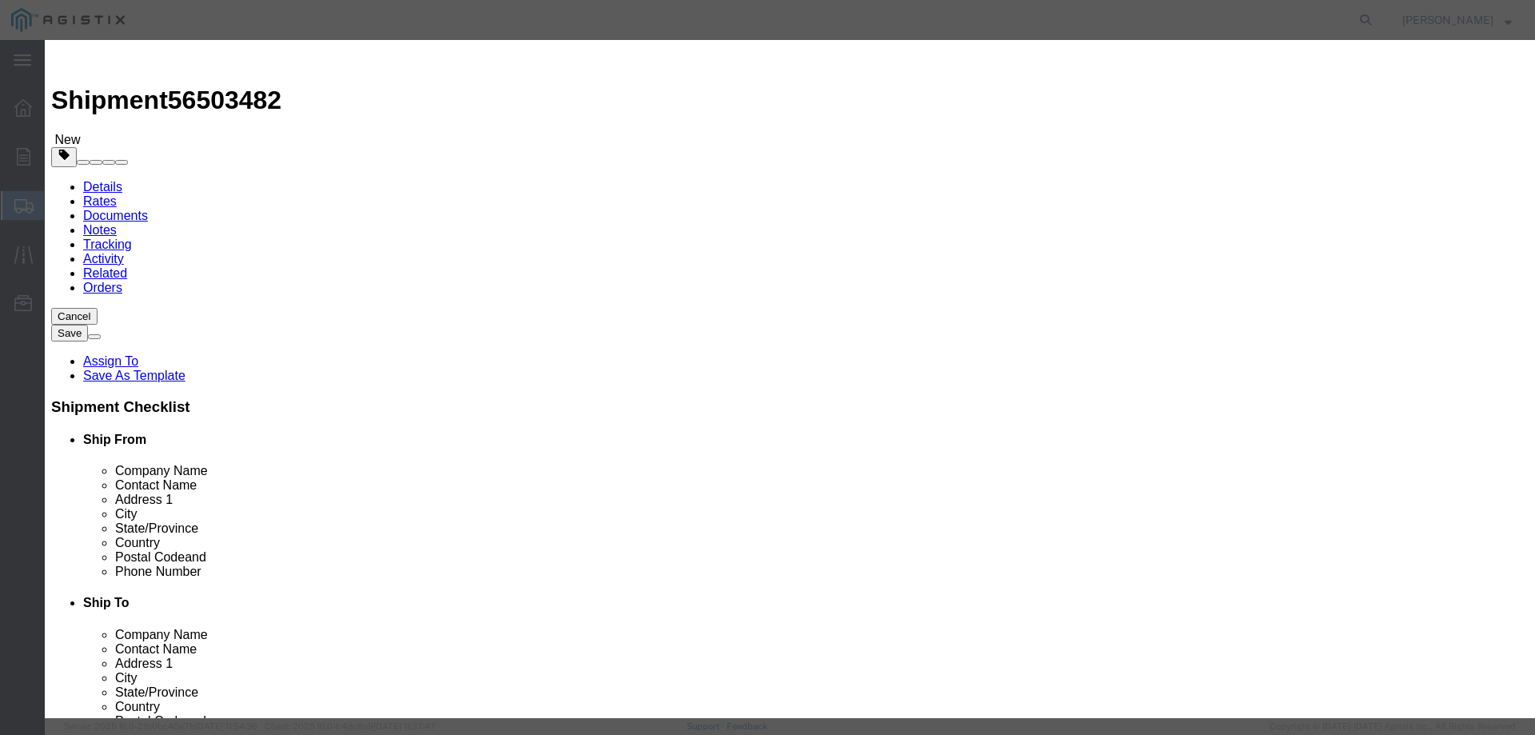
click div "Commodity library"
click input "text"
type input "1"
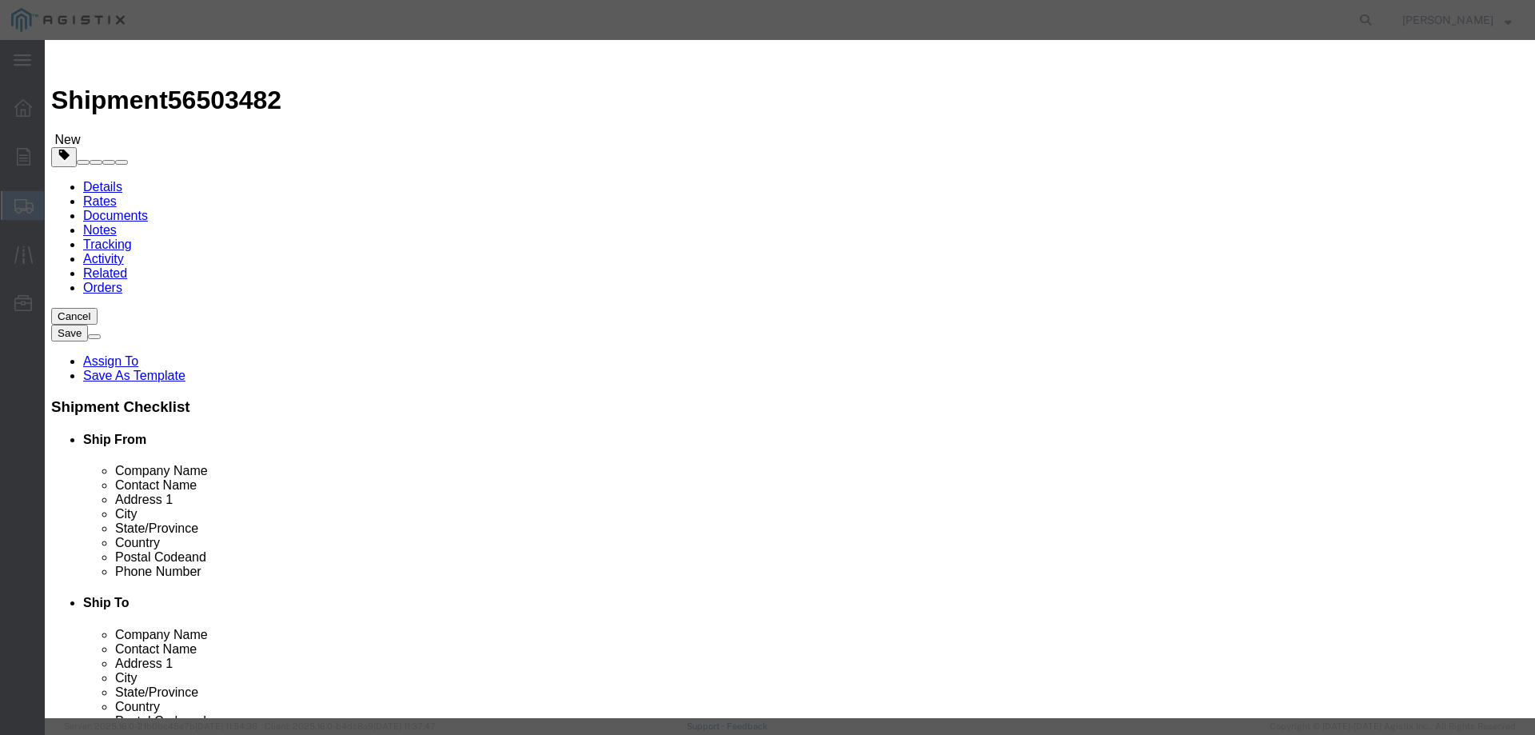
click input "text"
type input "7333"
click label
click input "checkbox"
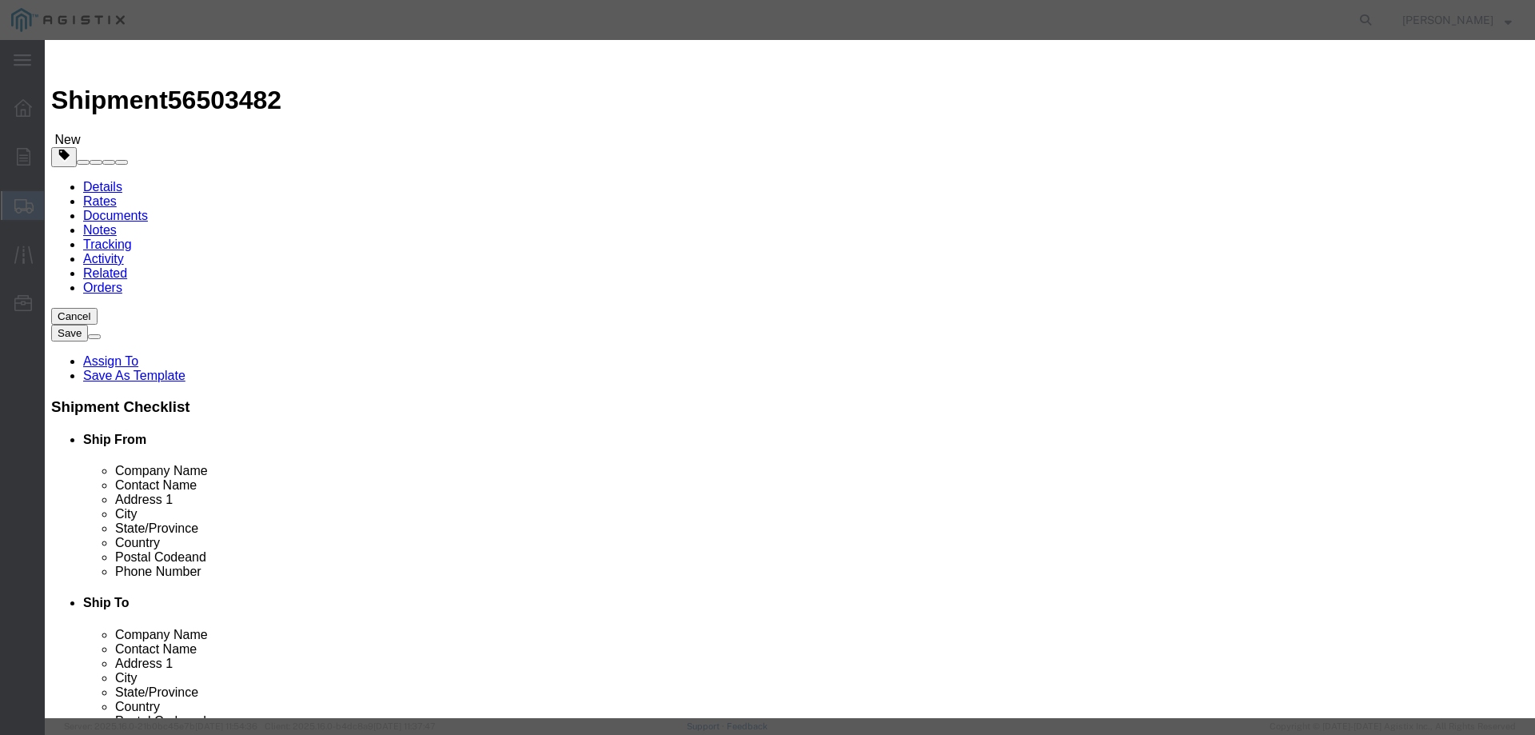
checkbox input "false"
click div "Product Name TRANSFORMER TRANSFORMER Pieces 1 Select Bag Barrels 100Board Feet …"
click button "Save & Close"
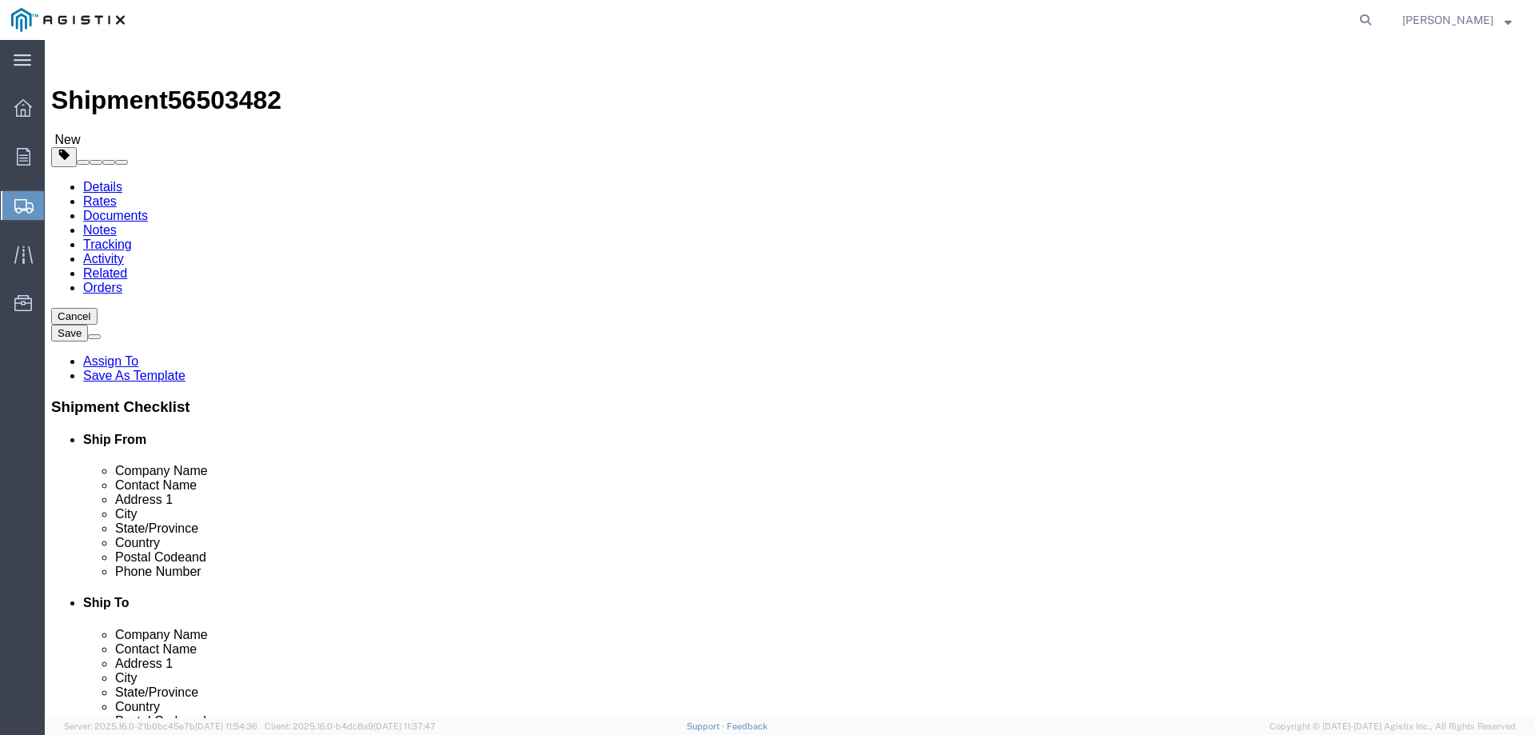
click link "Add Content"
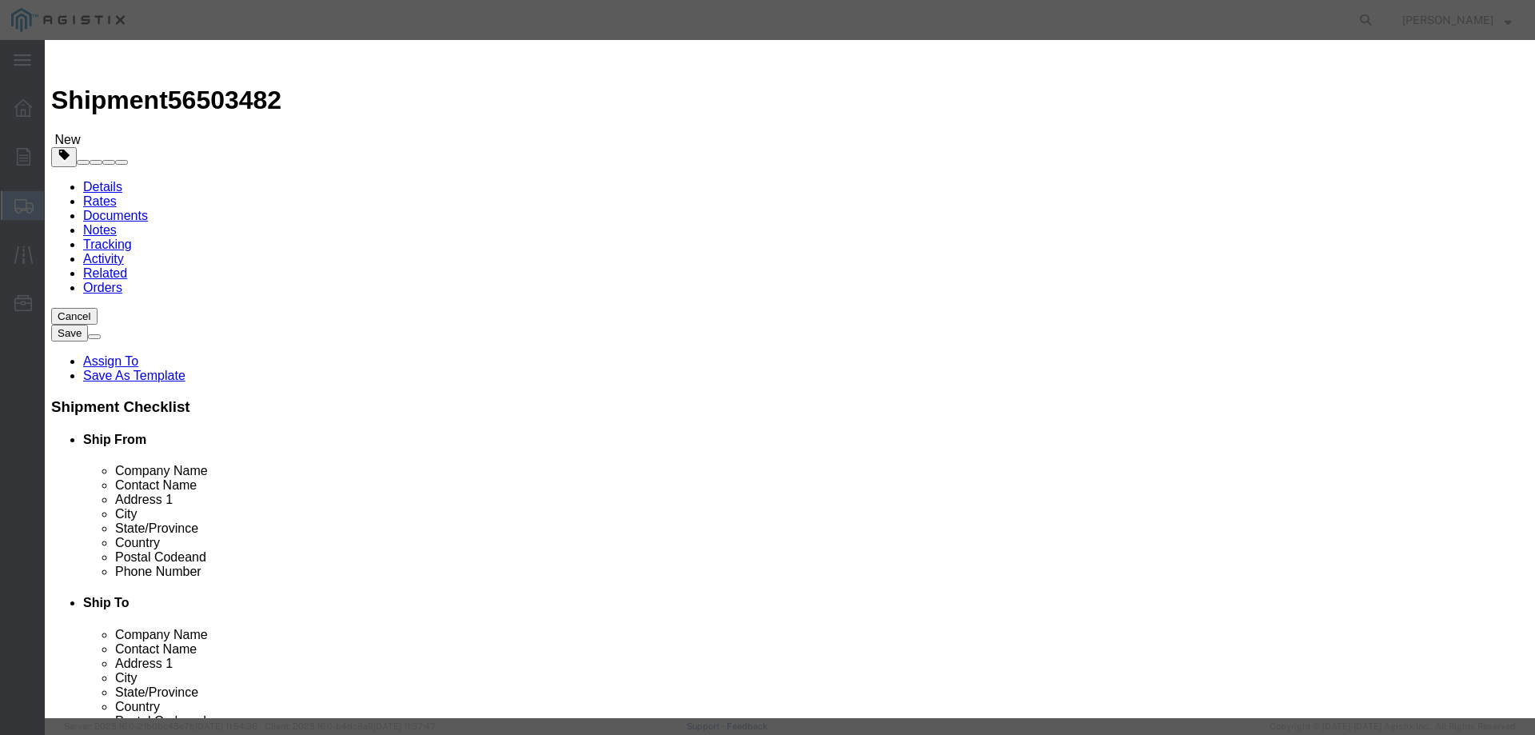
click icon "button"
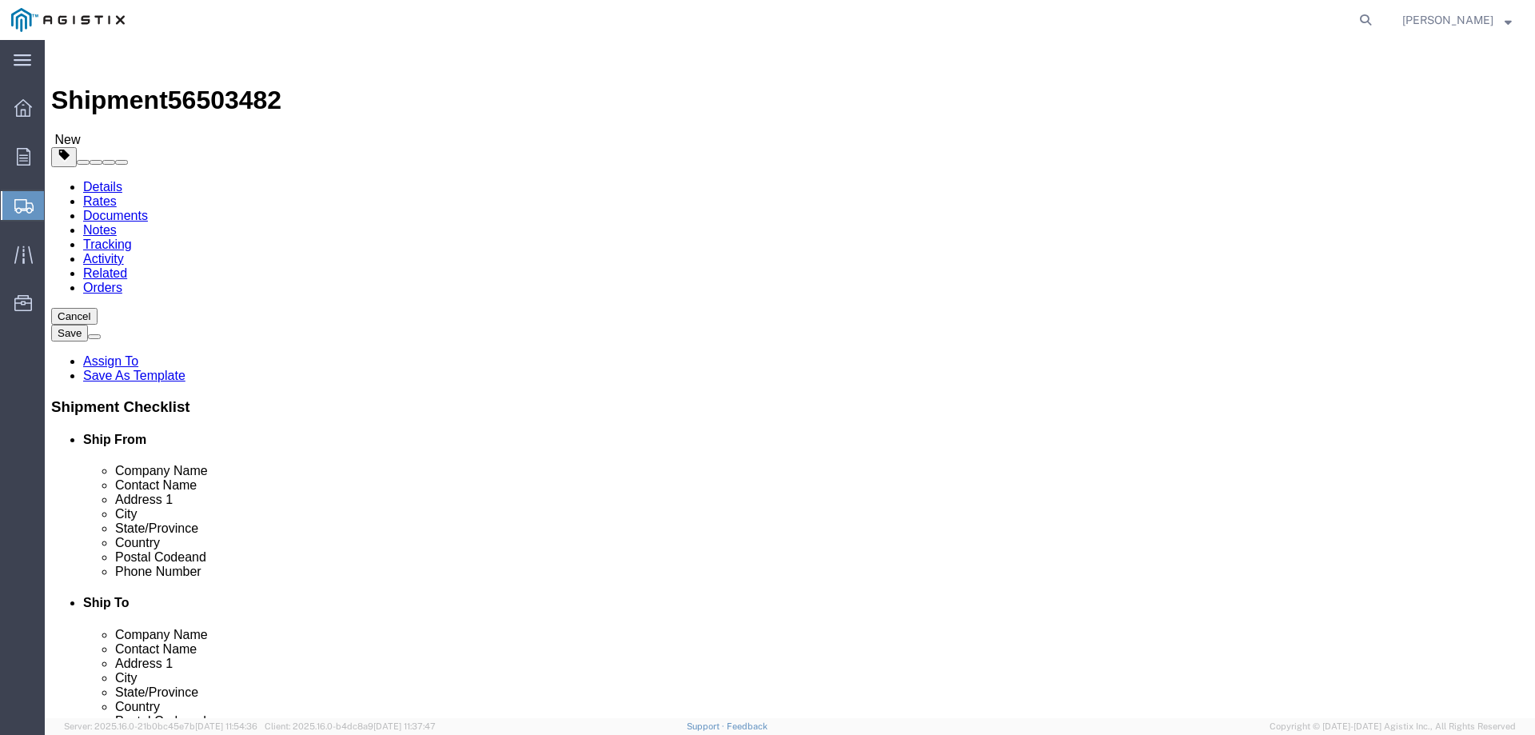
click button "Continue"
click input "text"
type input "[PERSON_NAME][EMAIL_ADDRESS][PERSON_NAME][DOMAIN_NAME]"
click input "Include shipping documents"
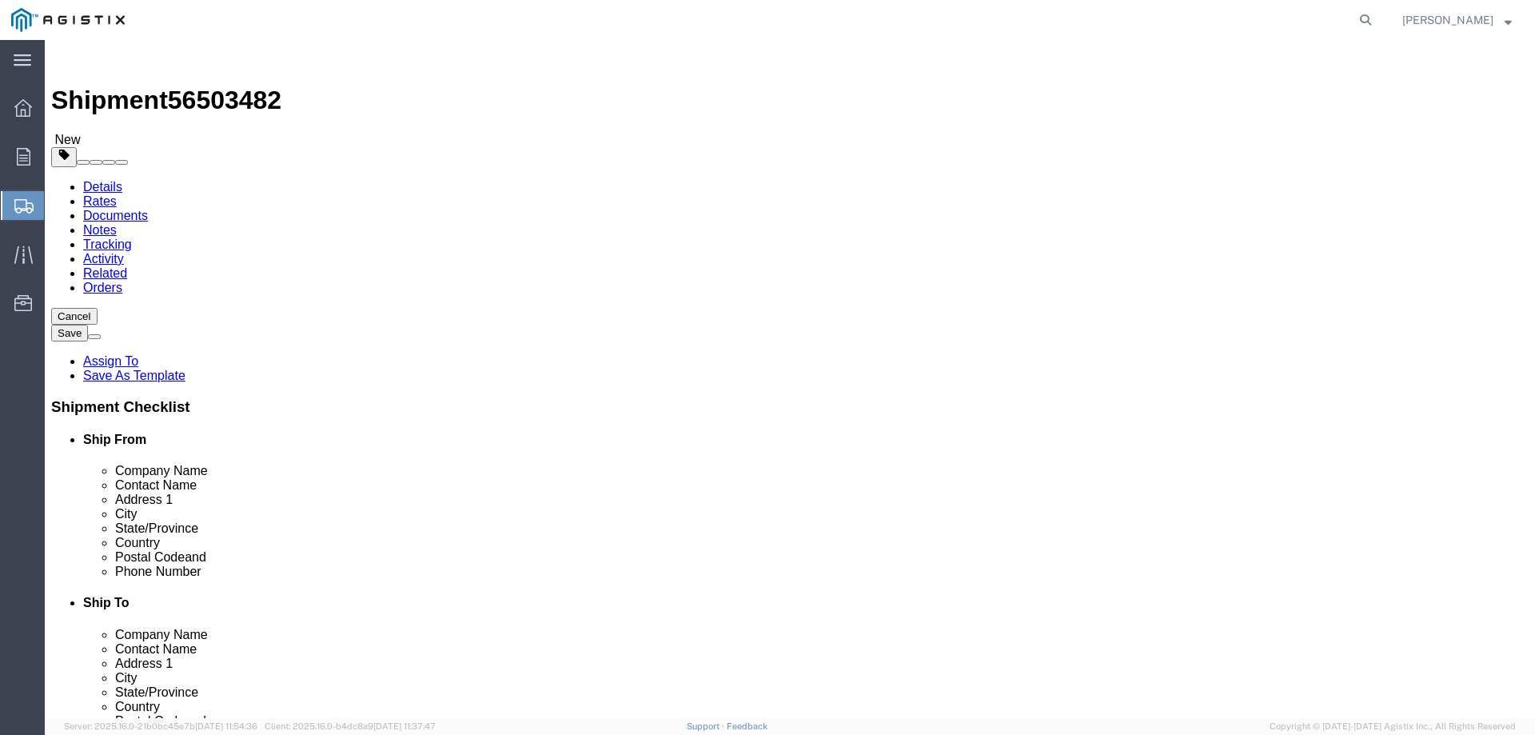
checkbox input "true"
click input "BOL"
checkbox input "true"
click input "Packing List"
checkbox input "true"
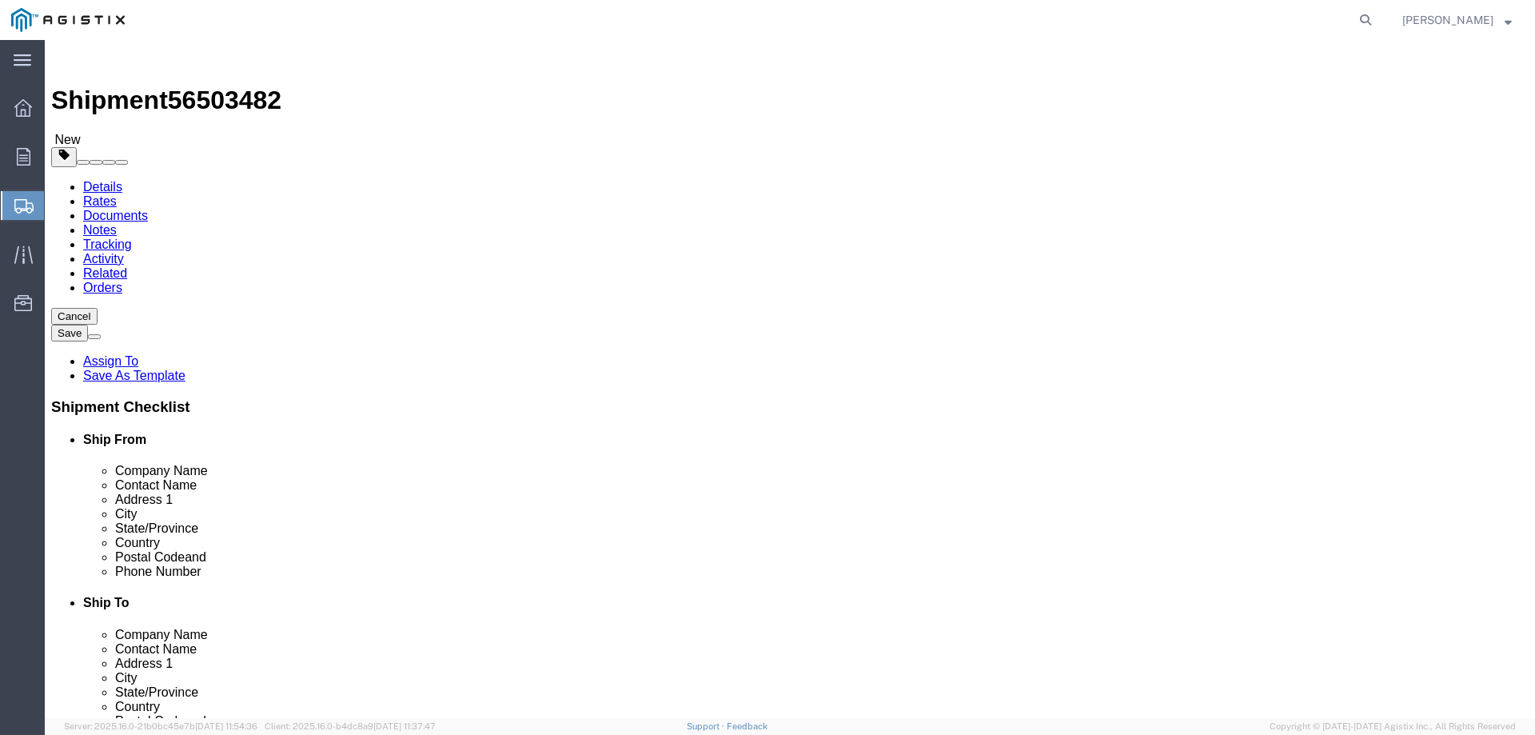
click input "Shipping Label"
checkbox input "true"
click button "Previous"
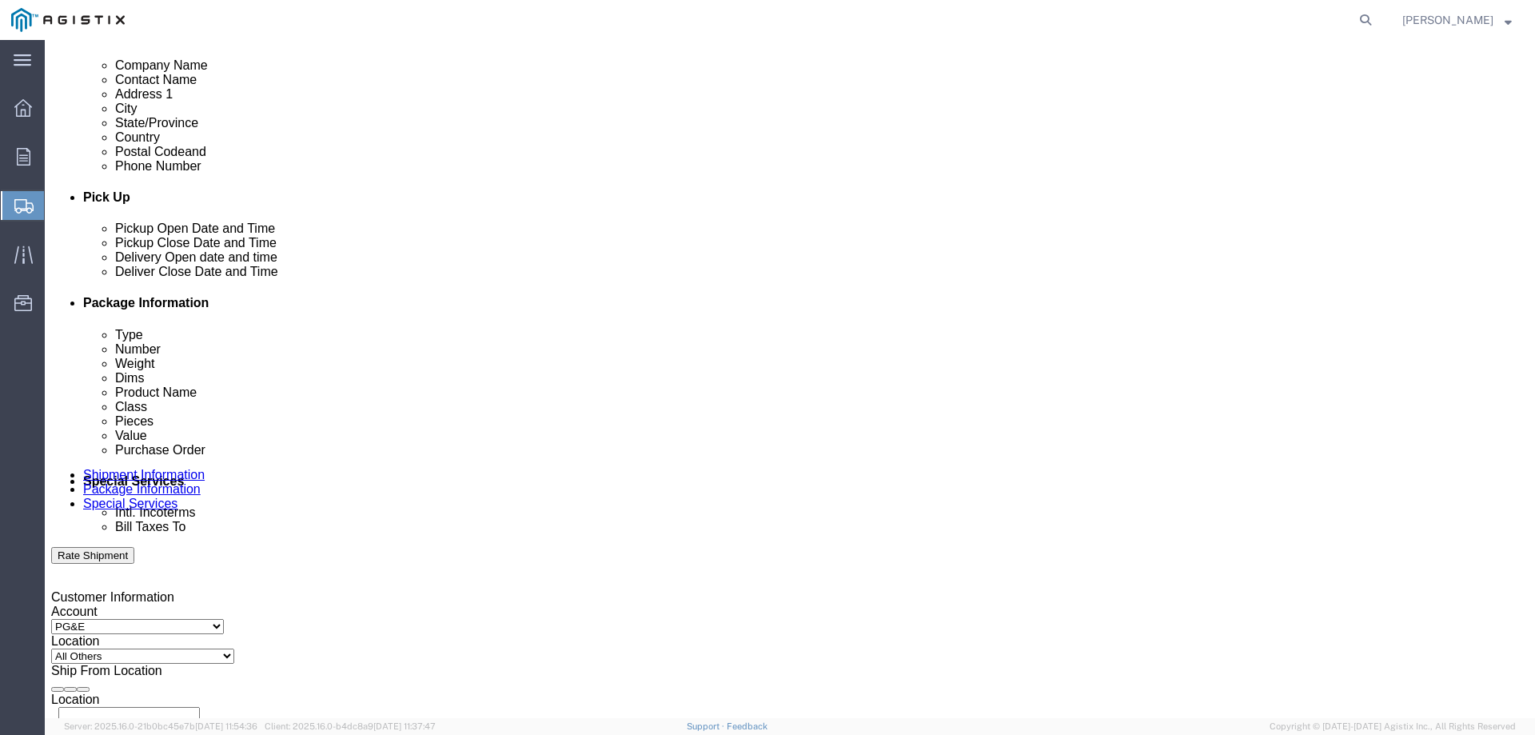
scroll to position [560, 0]
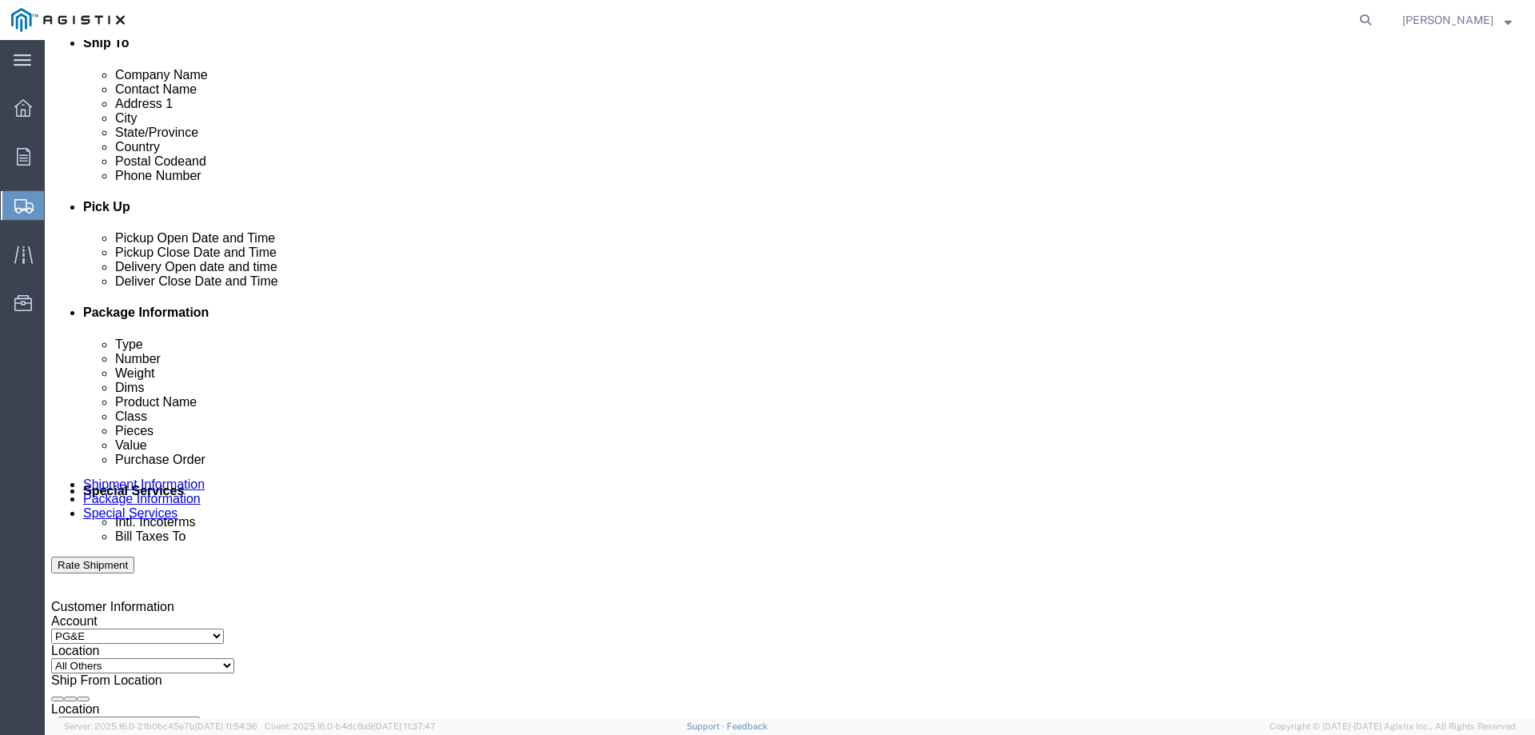
click div "[DATE] 6:00 PM"
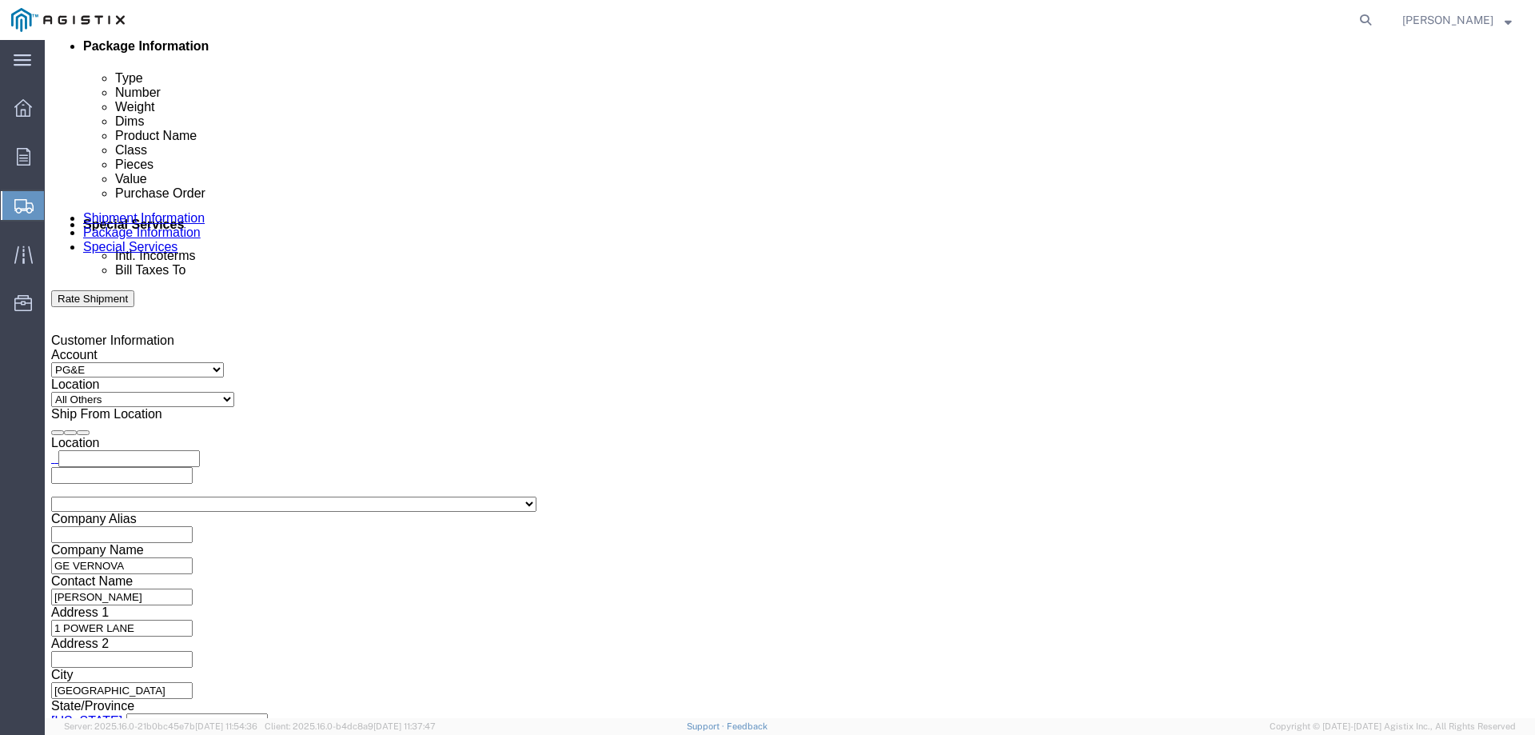
drag, startPoint x: 131, startPoint y: 422, endPoint x: 149, endPoint y: 429, distance: 19.0
click input "8:00 PM"
type input "8:00 AM"
click button "Apply"
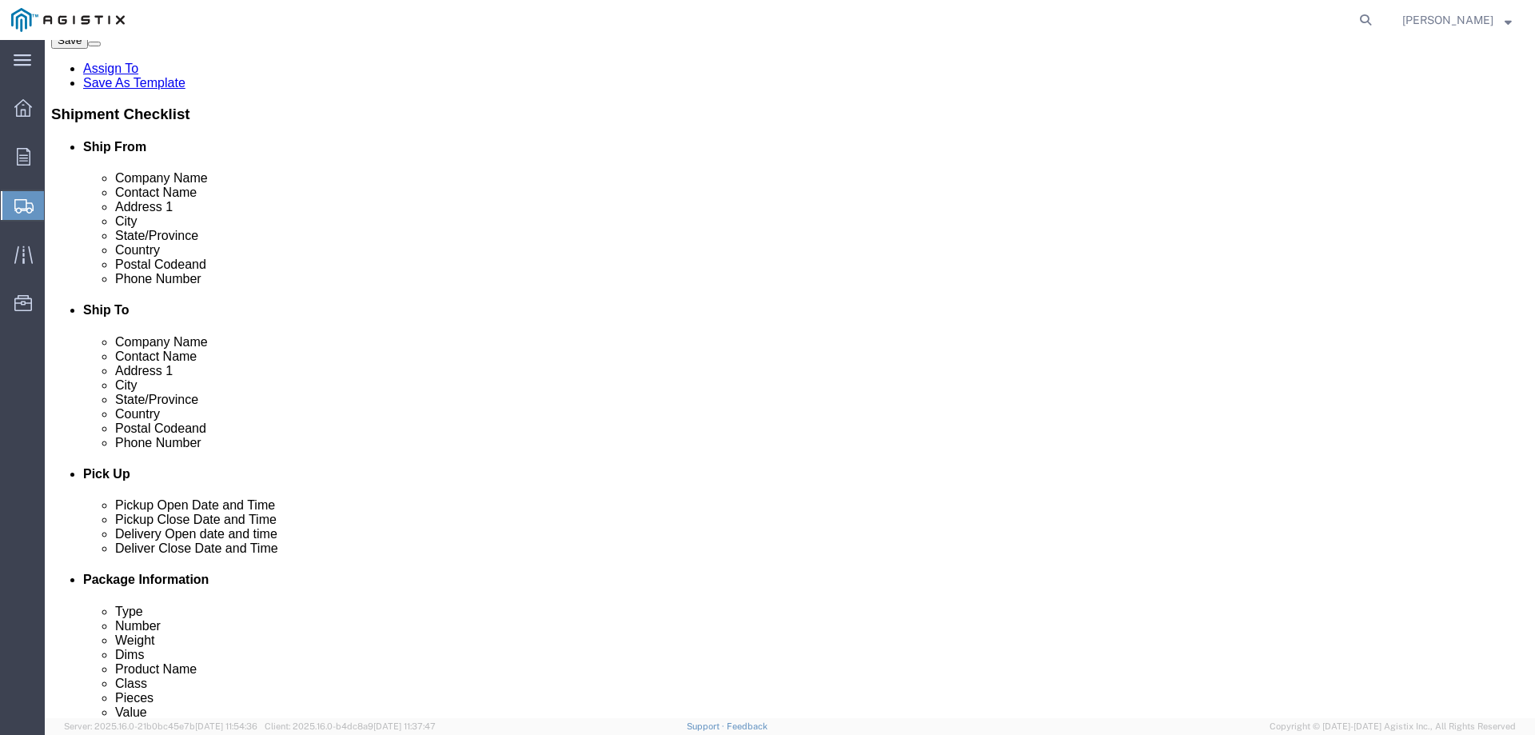
scroll to position [559, 0]
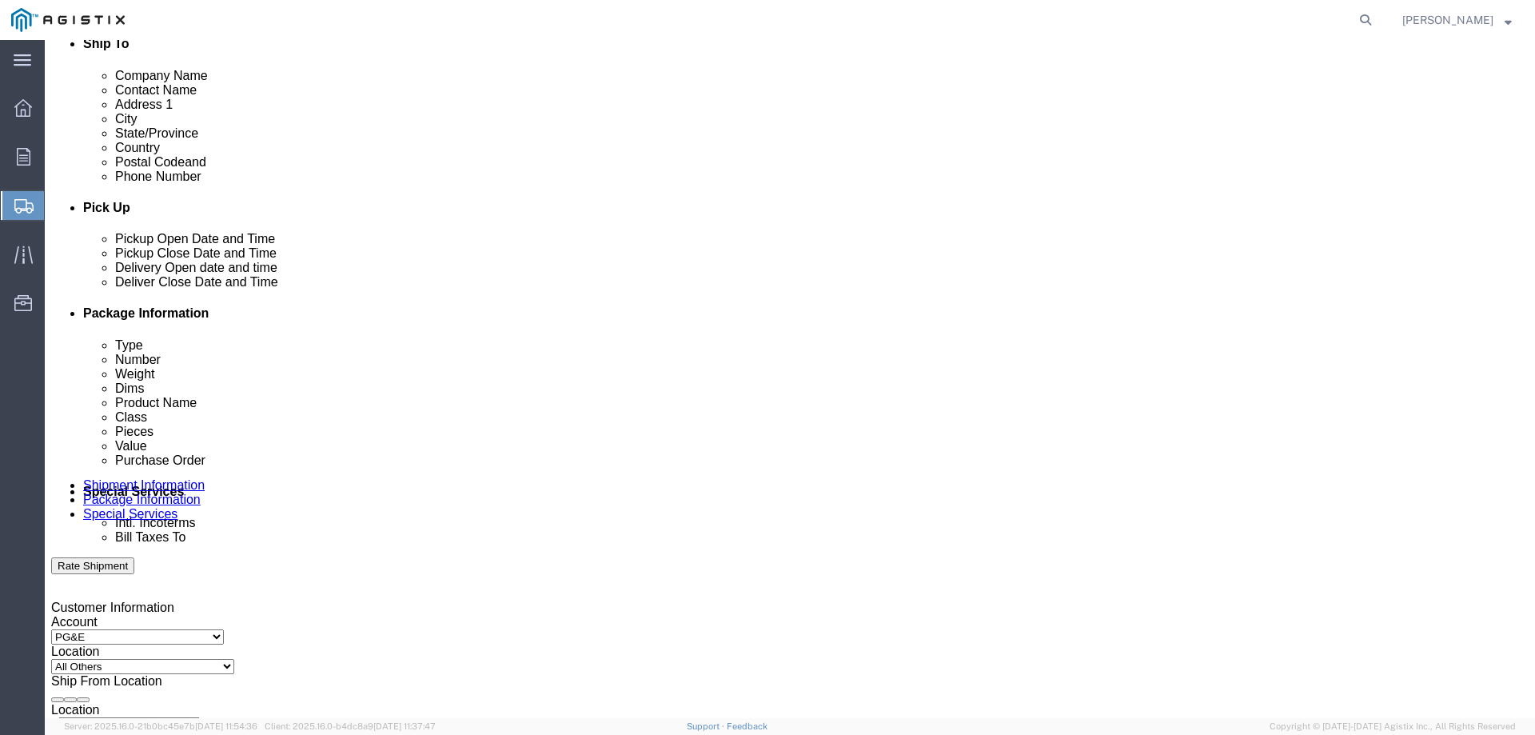
click div "[DATE] 7:00 PM"
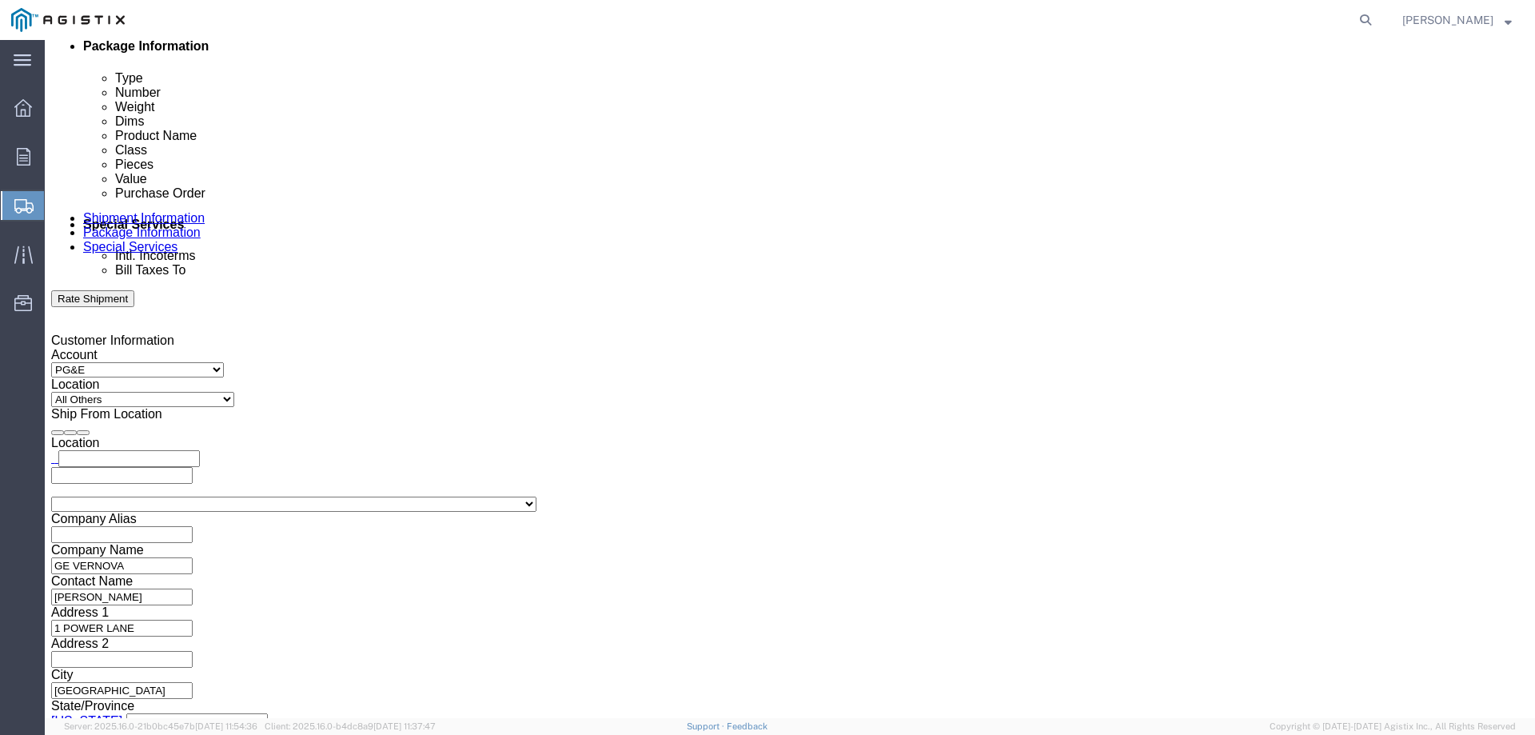
click button "Apply"
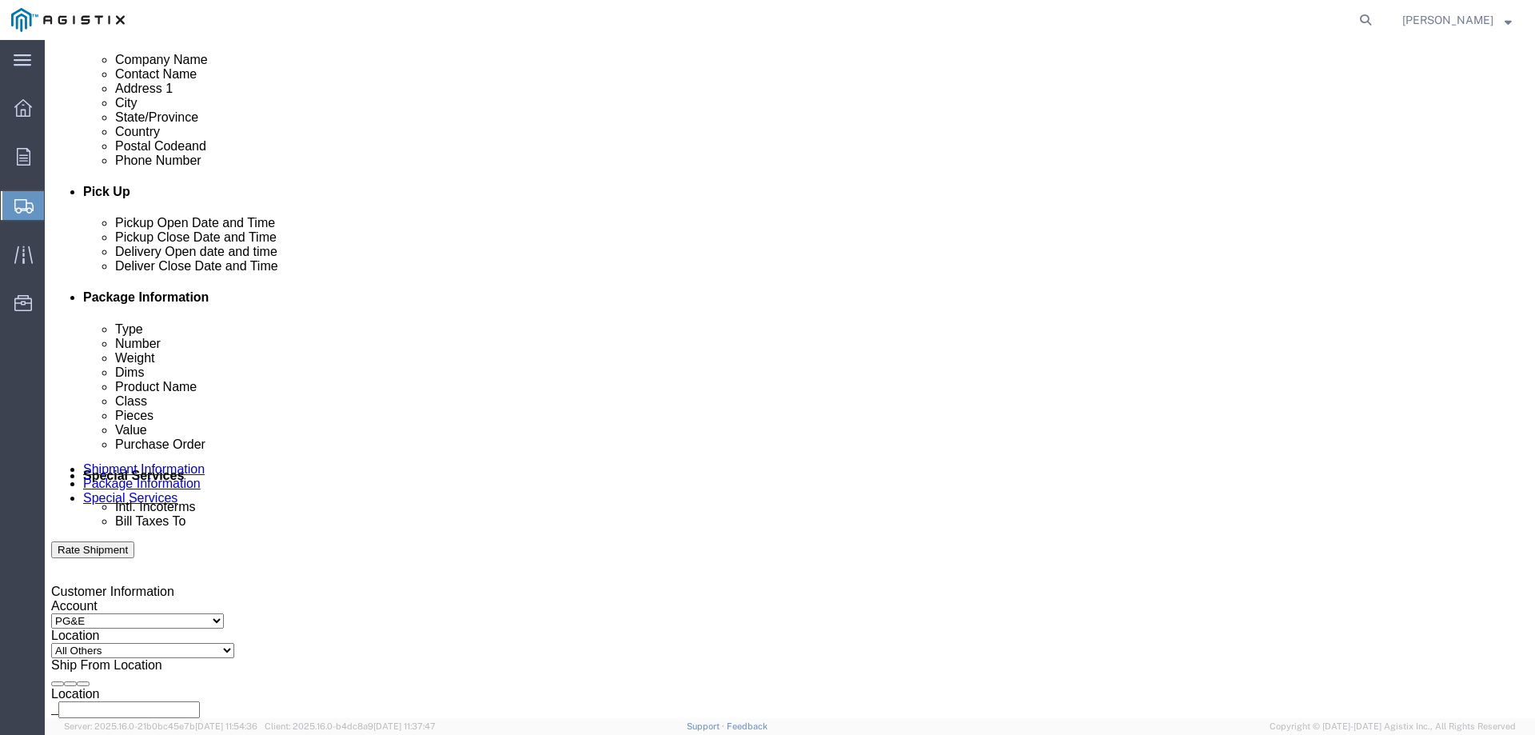
scroll to position [560, 0]
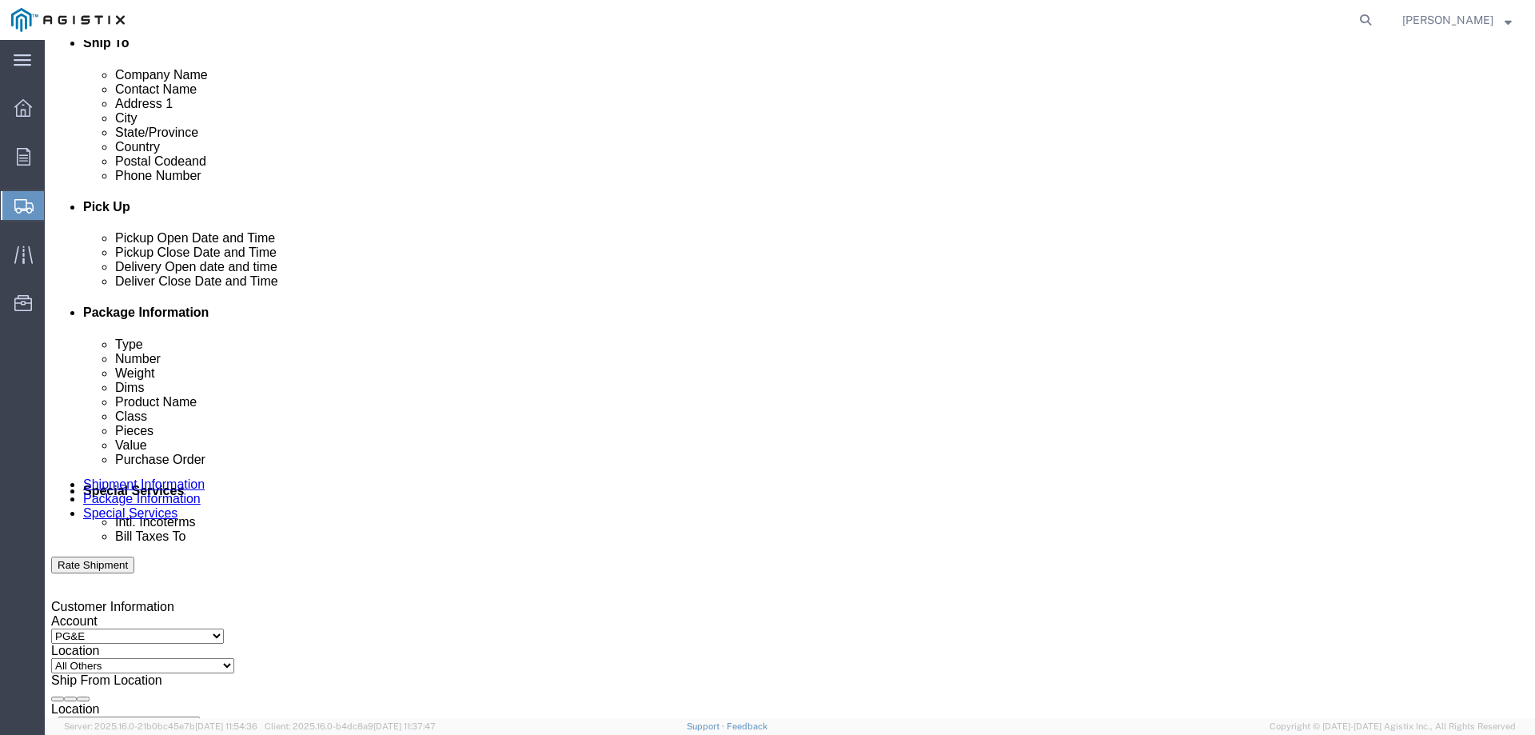
click div
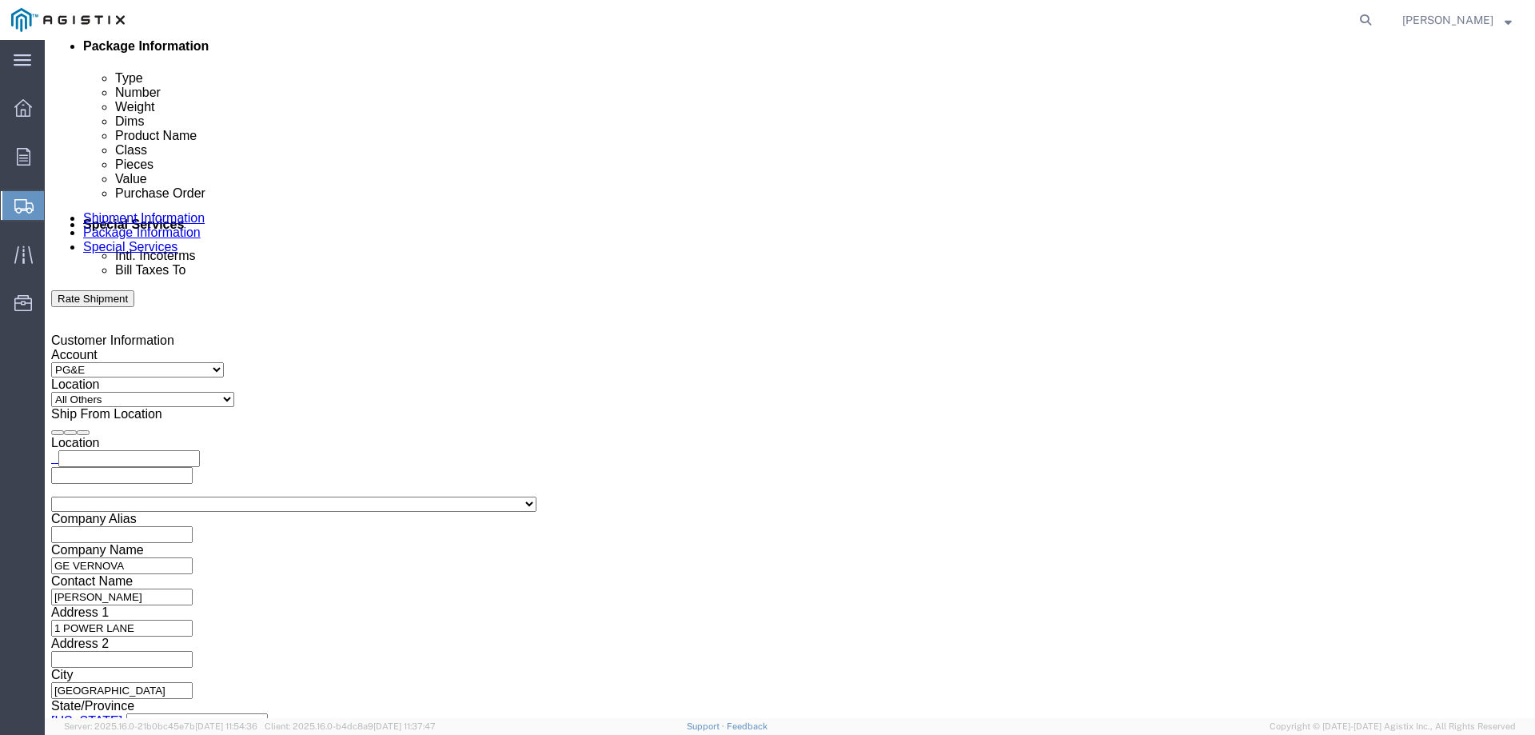
click input "8:00 PM"
type input "8:00 AM"
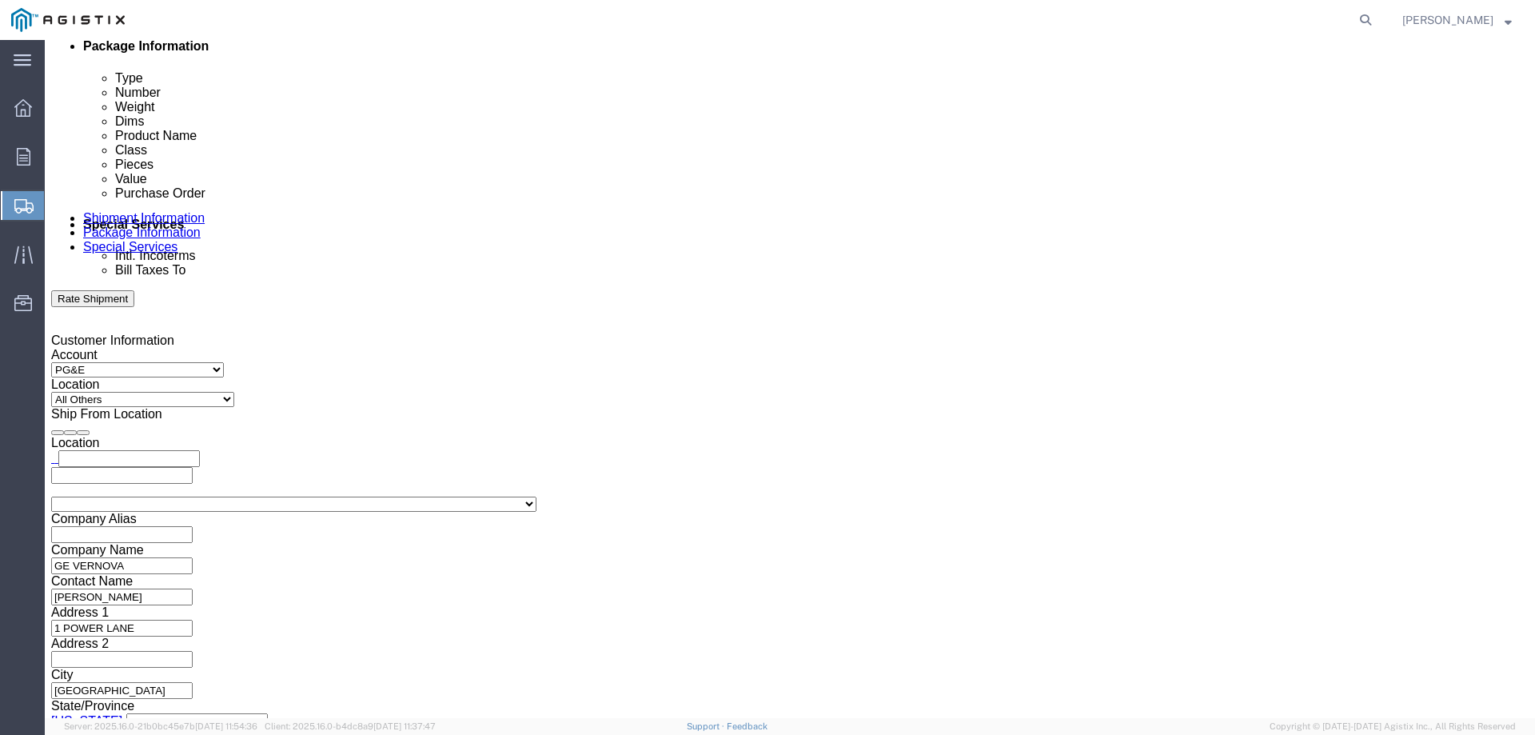
click button "Apply"
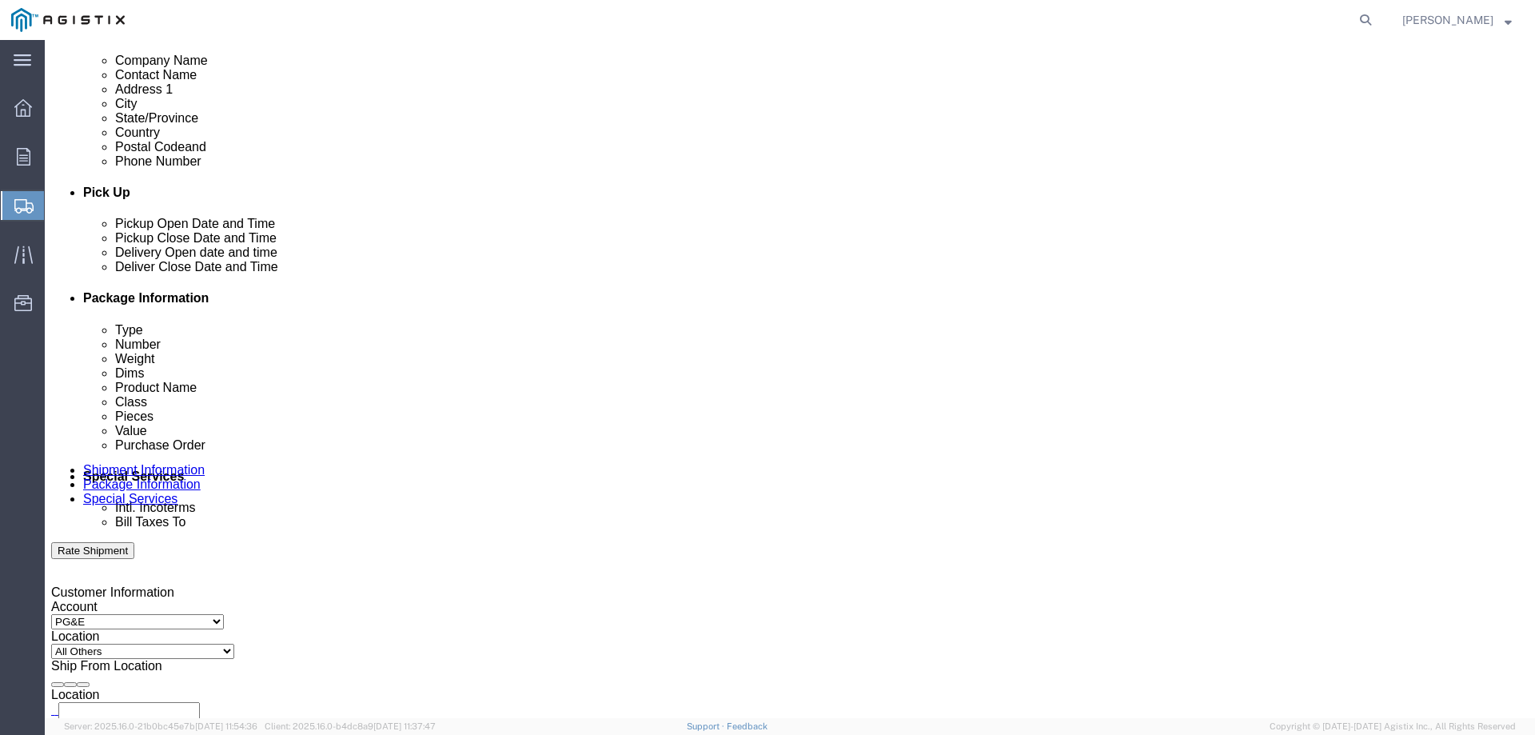
scroll to position [560, 0]
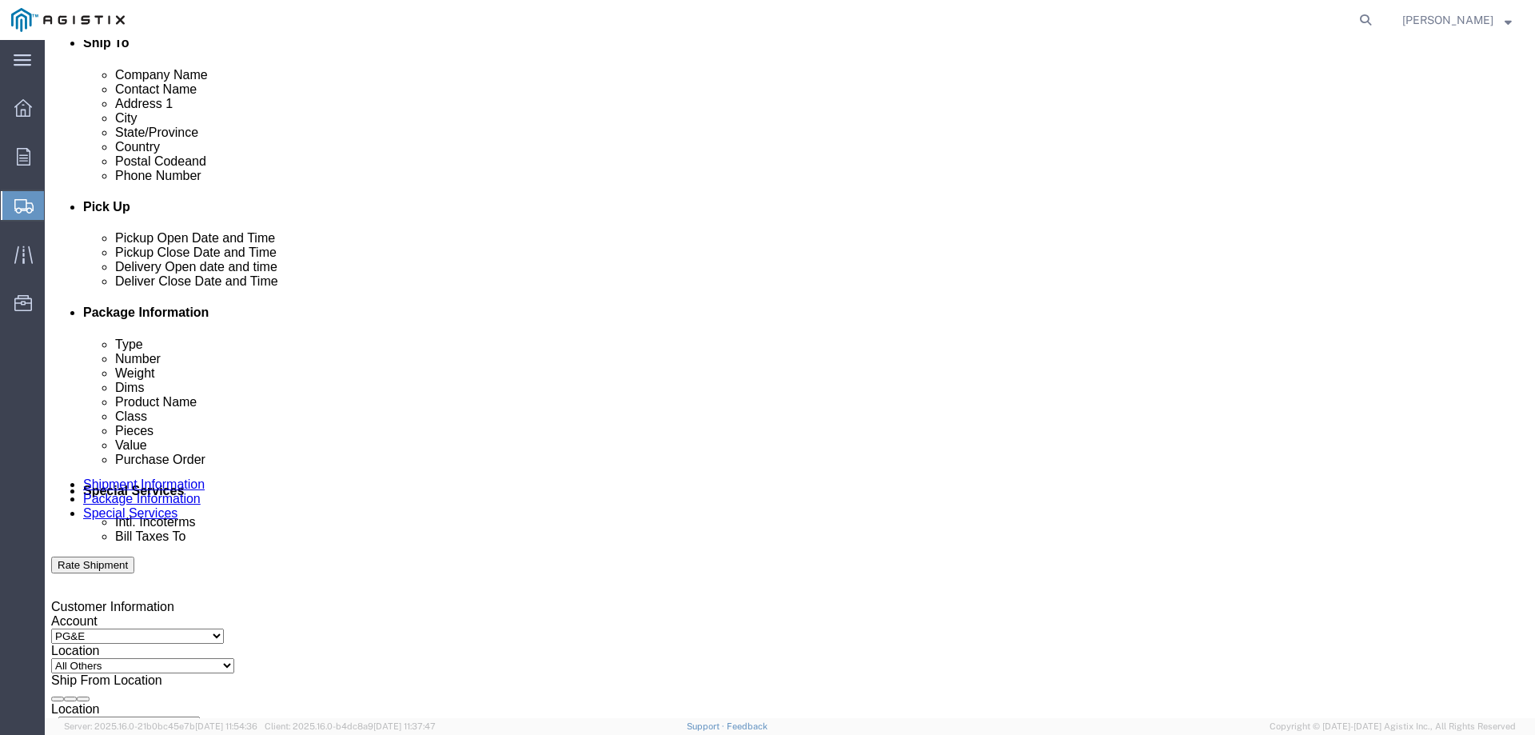
click div
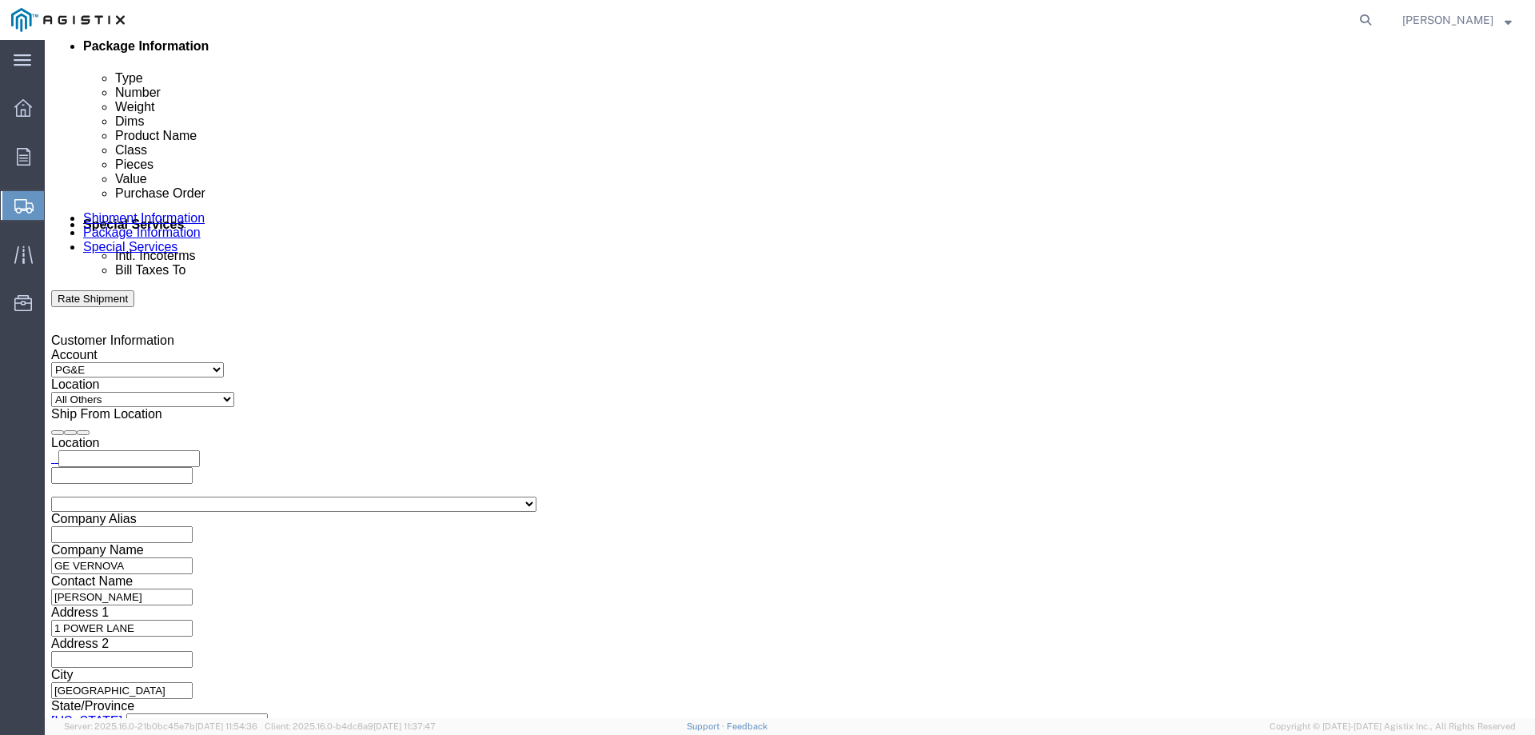
click input "9:00 AM"
click input "3:00 AM"
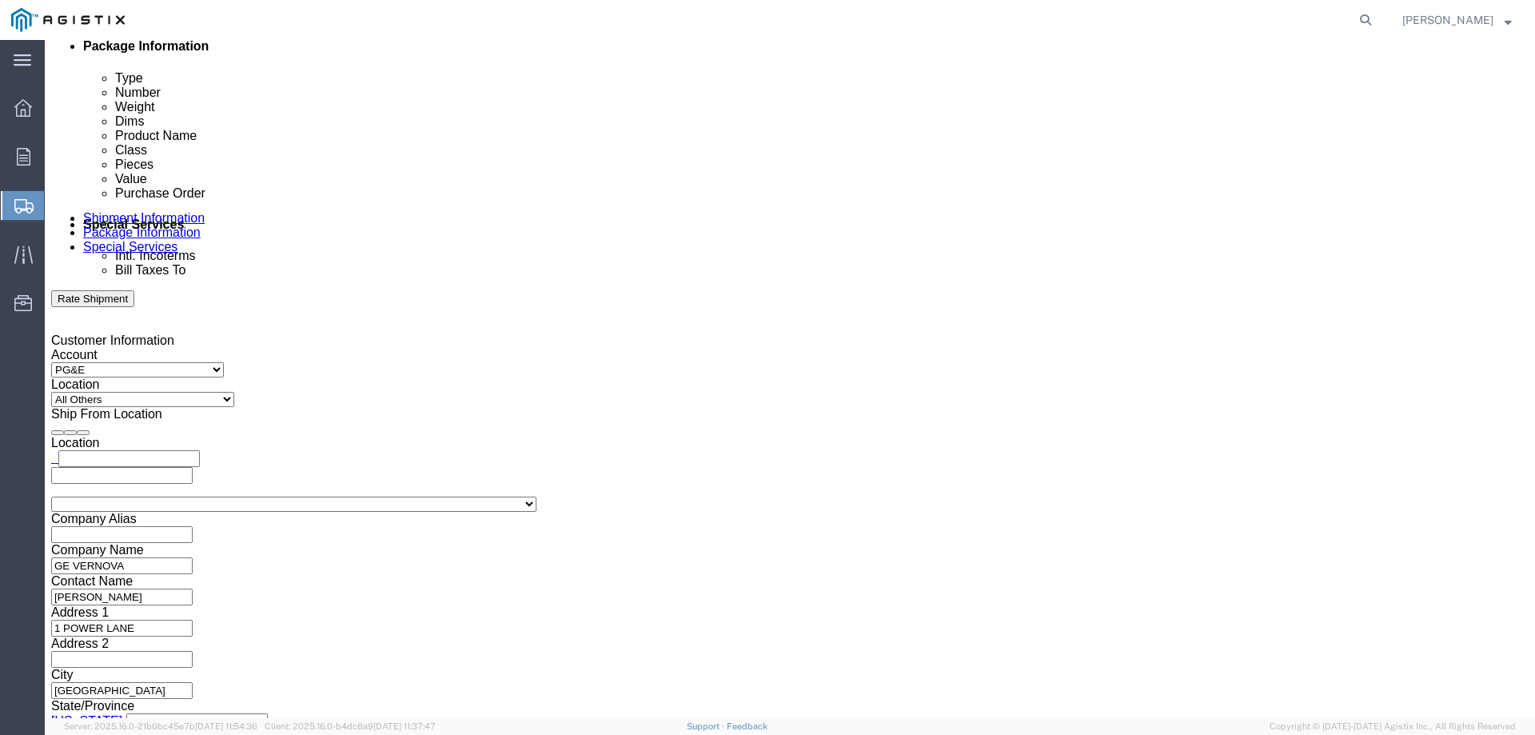
type input "3:00 PM"
click button "Apply"
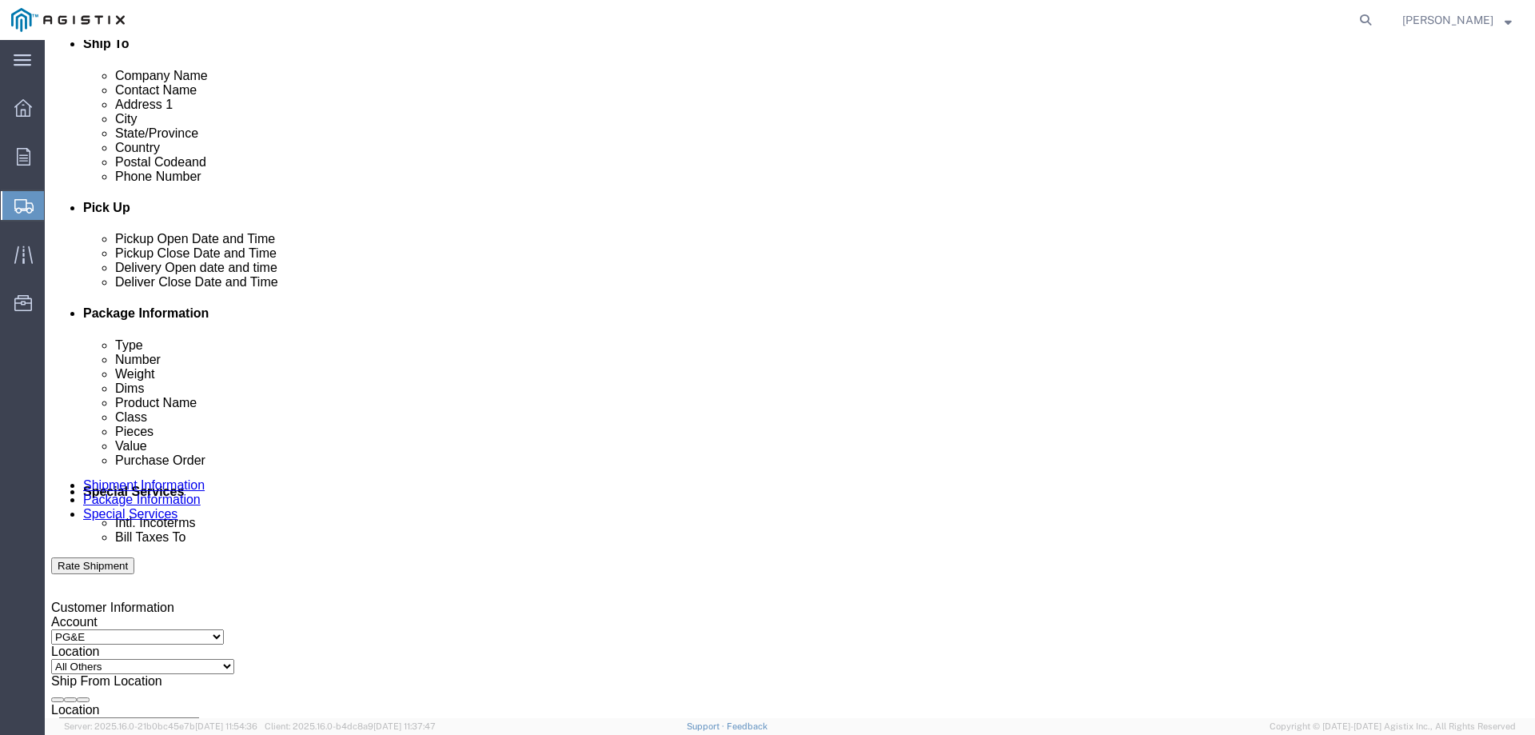
scroll to position [293, 0]
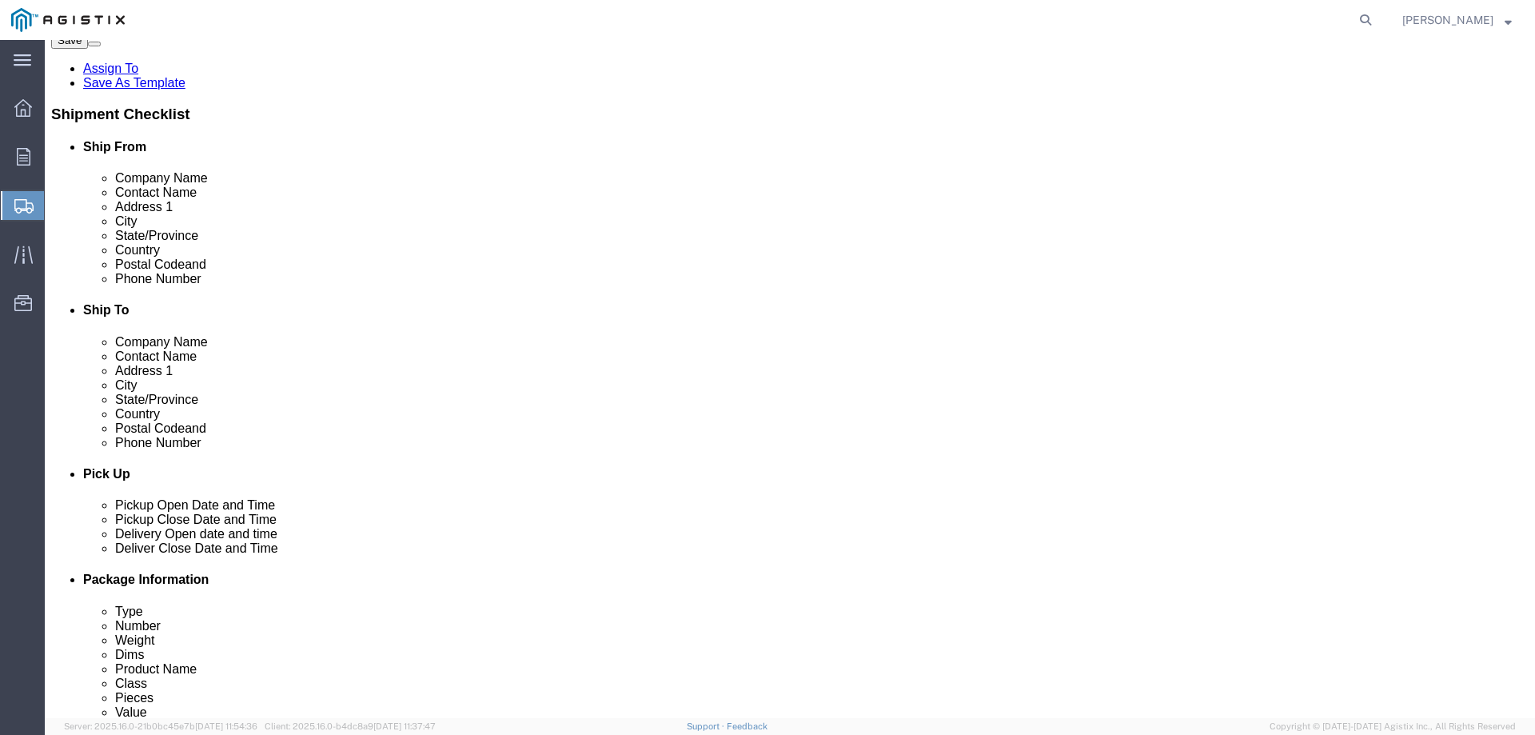
click button "Rate Shipment"
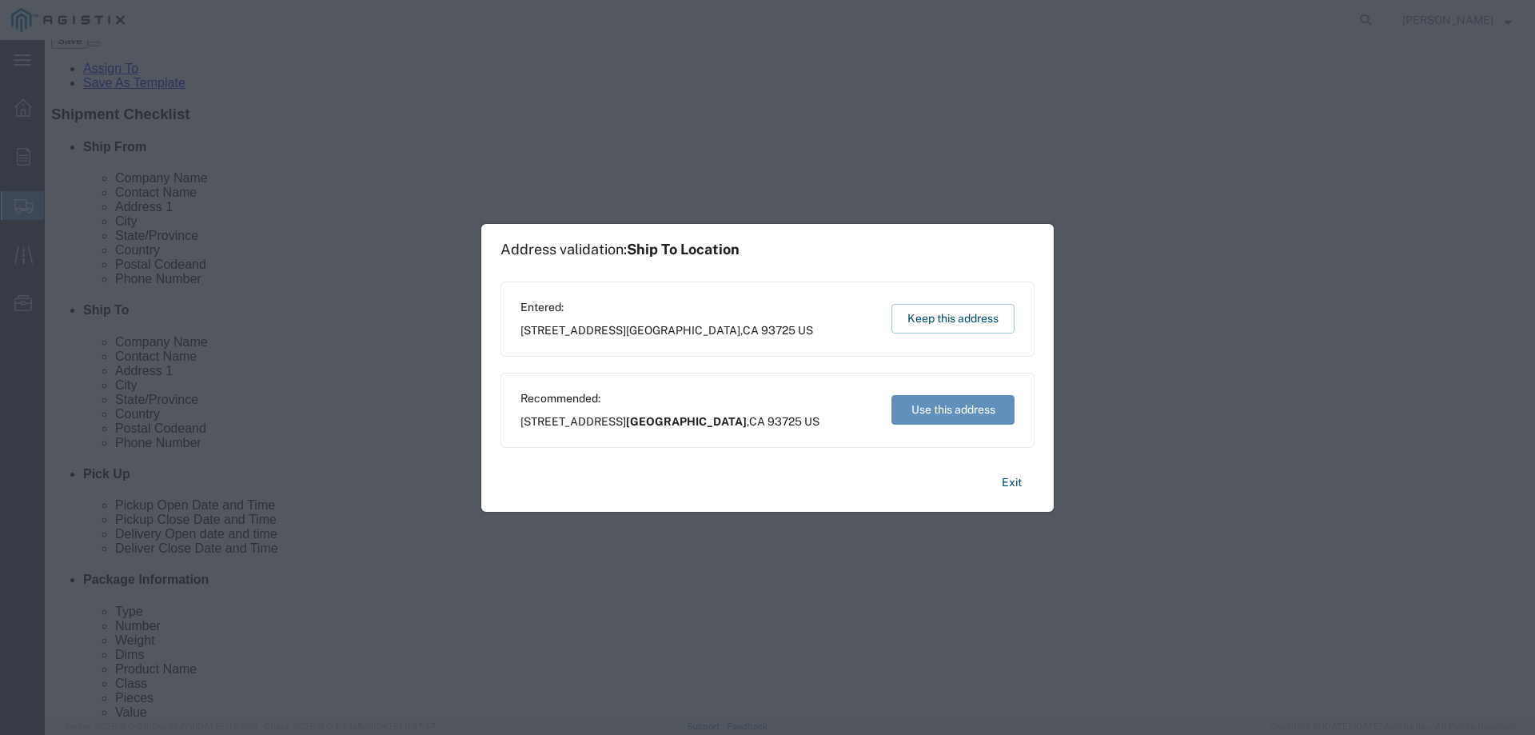
click at [951, 404] on button "Use this address" at bounding box center [952, 410] width 123 height 30
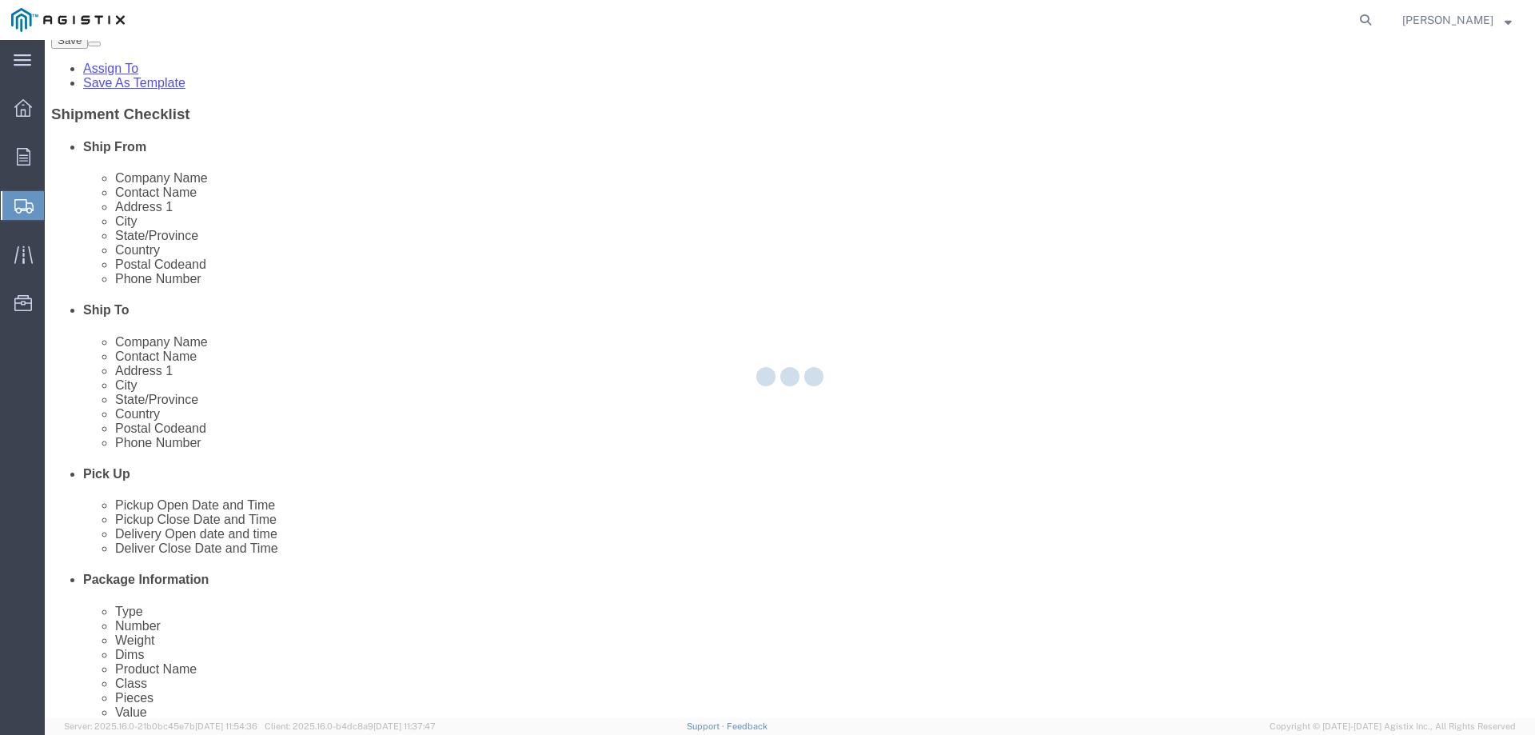
select select "CBOX"
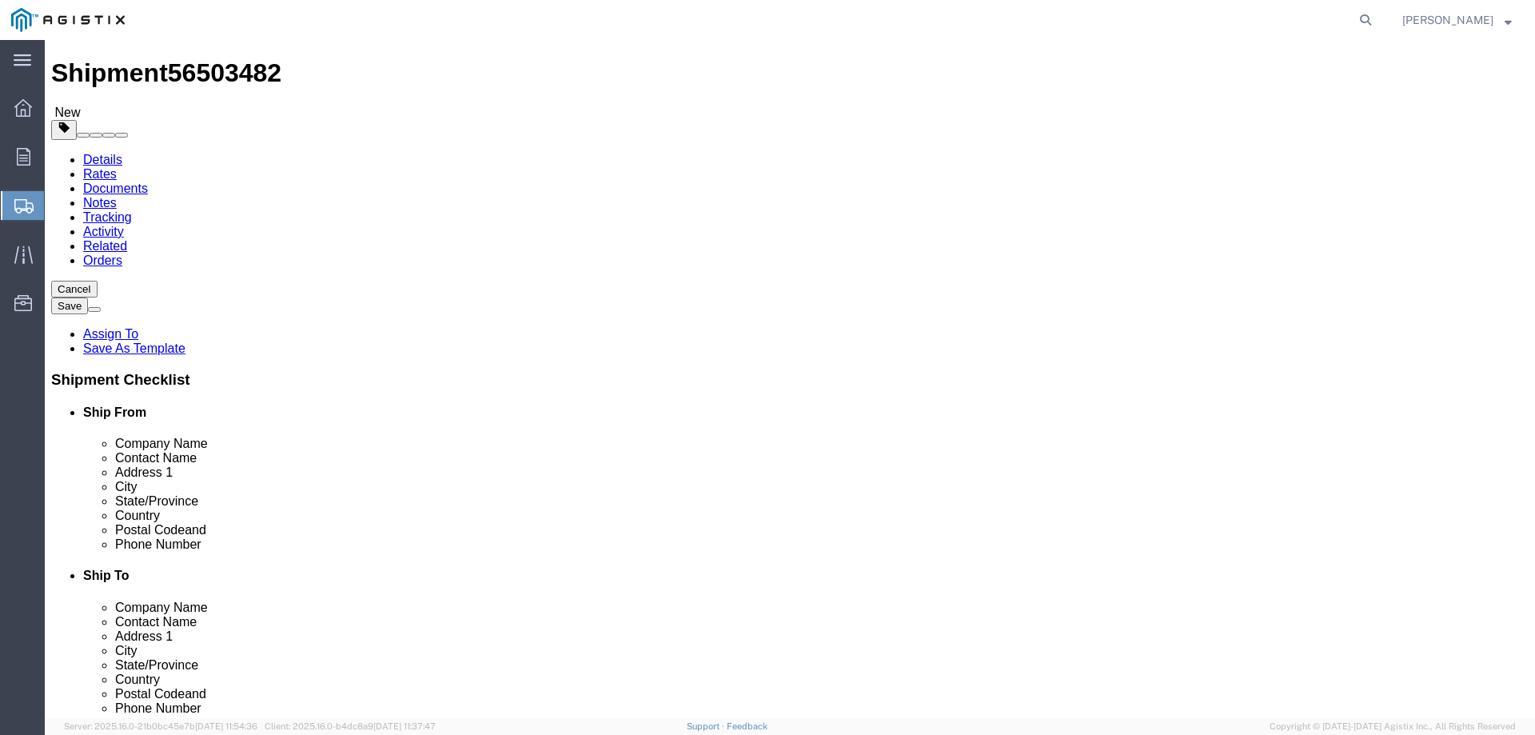
scroll to position [0, 0]
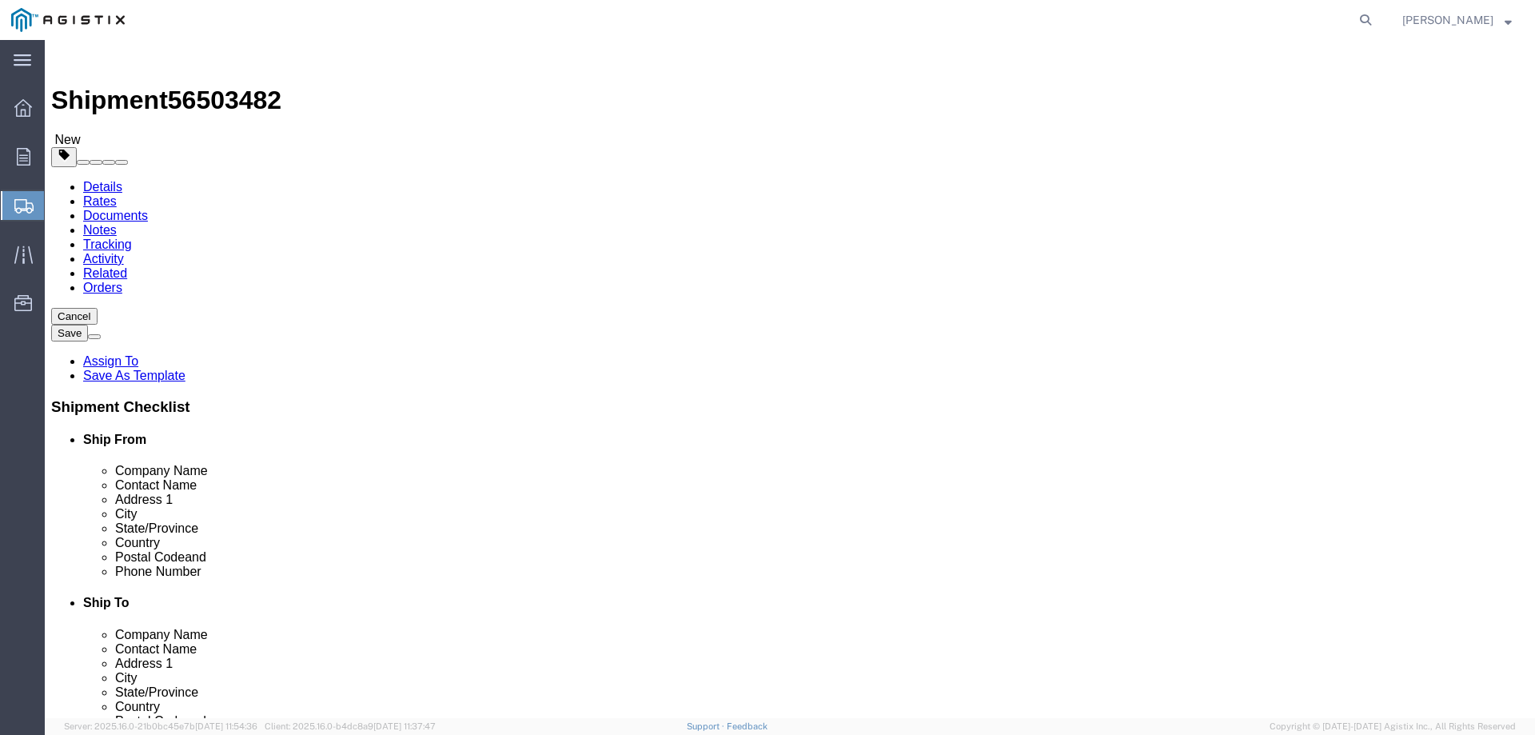
click dd "1.00 Each"
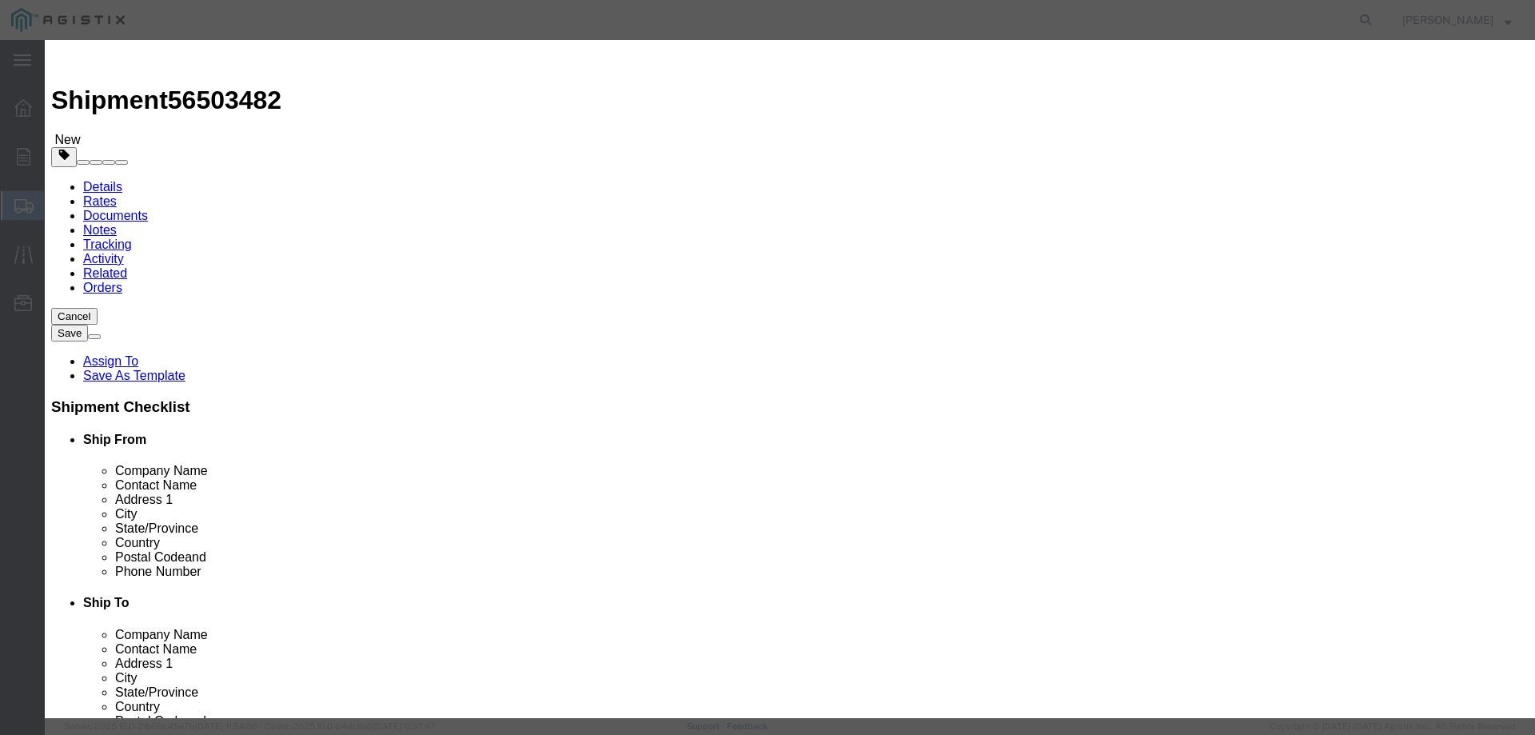
click select "Select 50 55 60 65 70 85 92.5 100 125 175 250 300 400"
select select "250"
click select "Select 50 55 60 65 70 85 92.5 100 125 175 250 300 400"
click button "Save & Close"
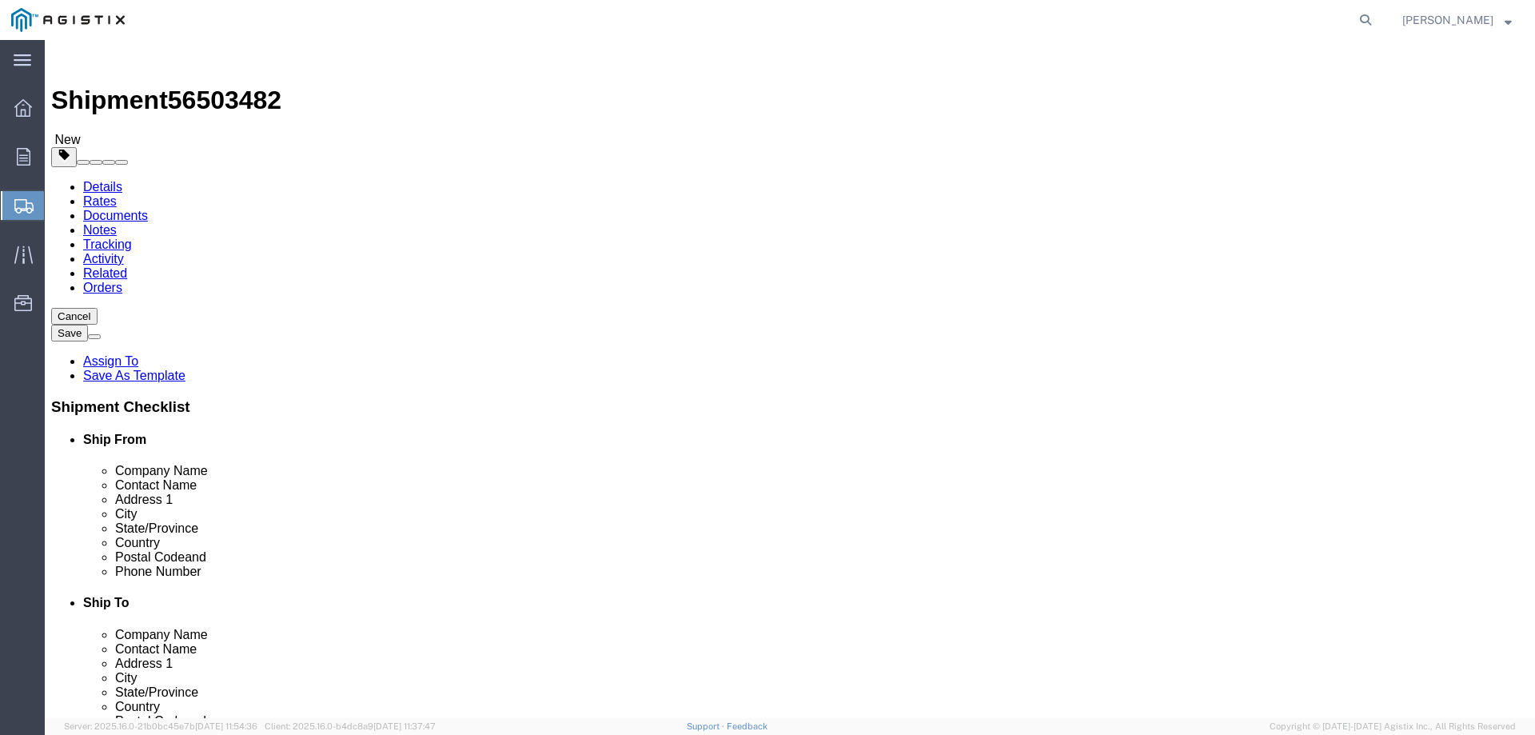
click button "Continue"
click button "Rate Shipment"
